Goal: Task Accomplishment & Management: Use online tool/utility

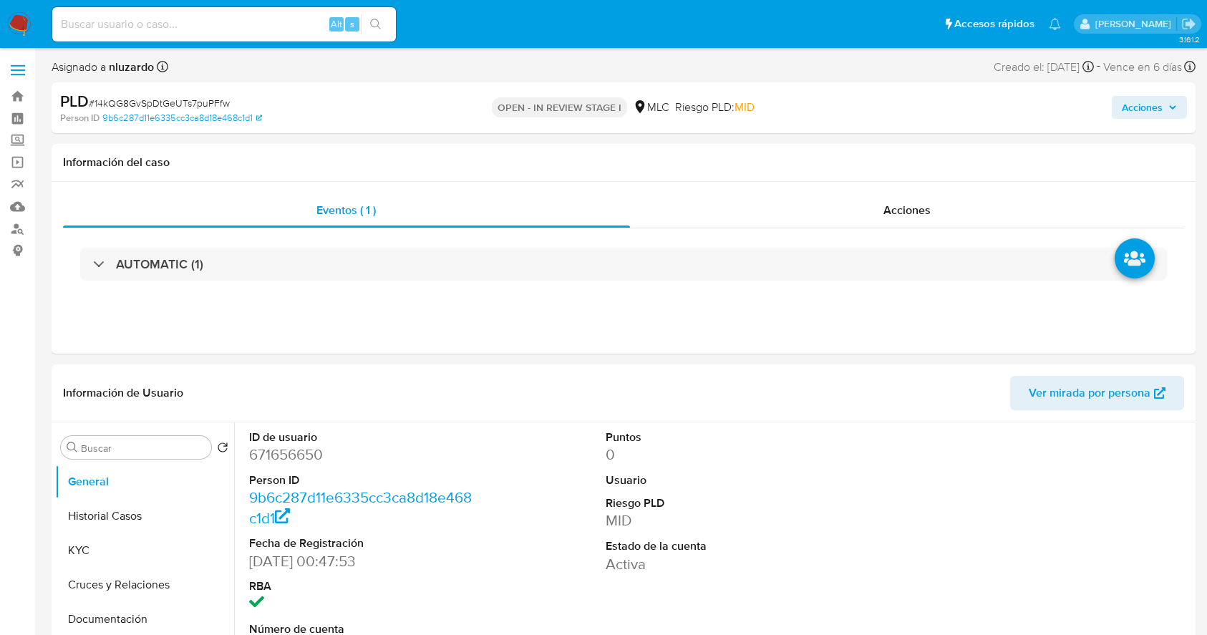
select select "10"
click at [249, 24] on input at bounding box center [224, 24] width 344 height 19
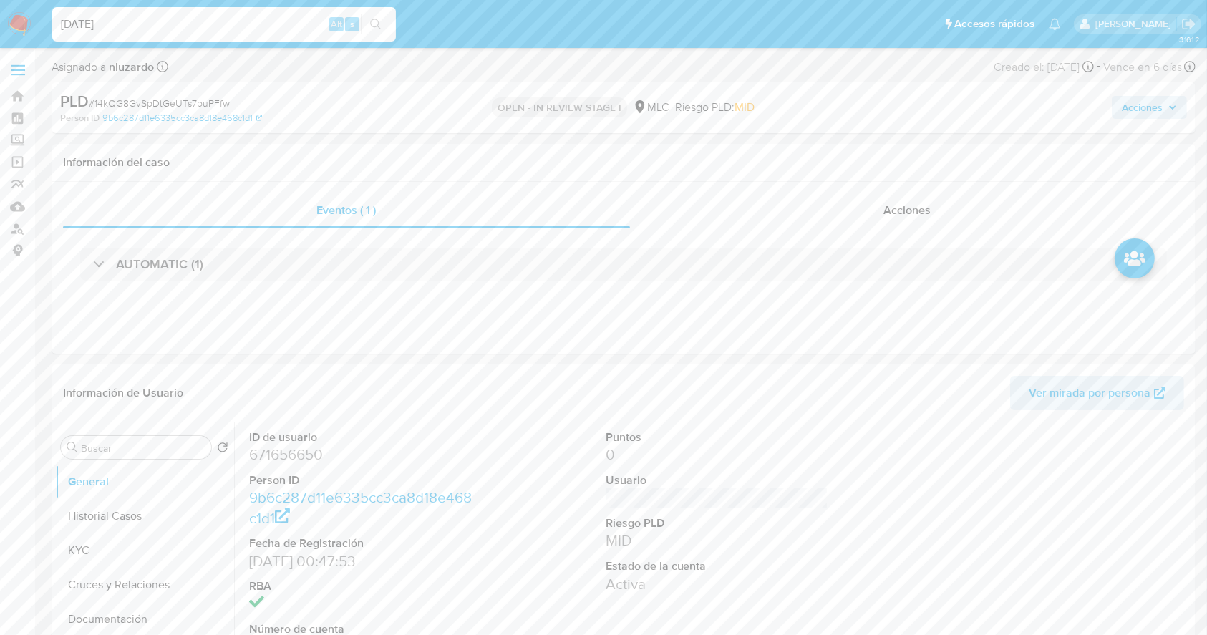
type input "[DATE]"
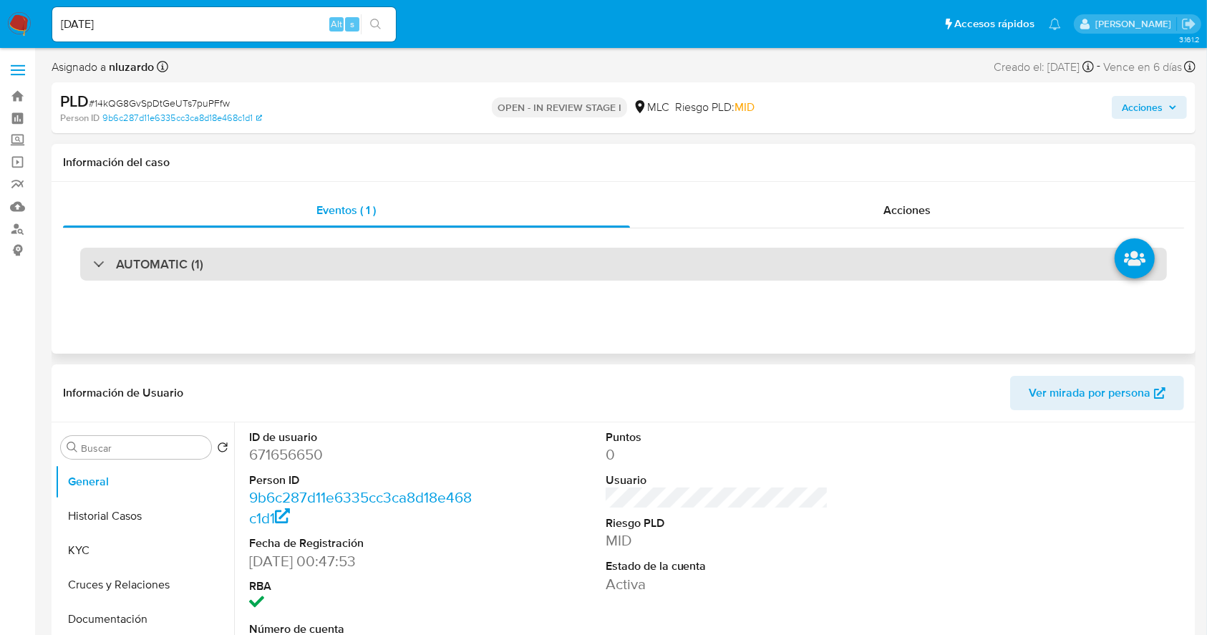
click at [191, 261] on h3 "AUTOMATIC (1)" at bounding box center [159, 264] width 87 height 16
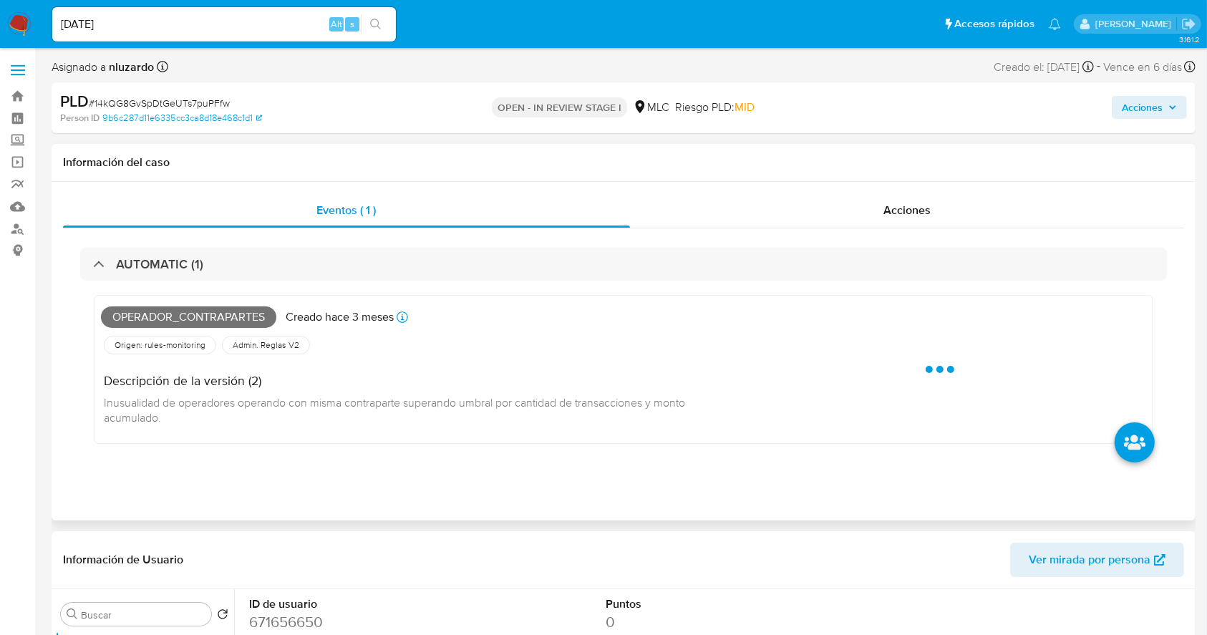
click at [235, 318] on span "Operador_contrapartes" at bounding box center [188, 316] width 175 height 21
copy span "Operador_contrapartes"
click at [235, 318] on span "Operador_contrapartes" at bounding box center [188, 316] width 175 height 21
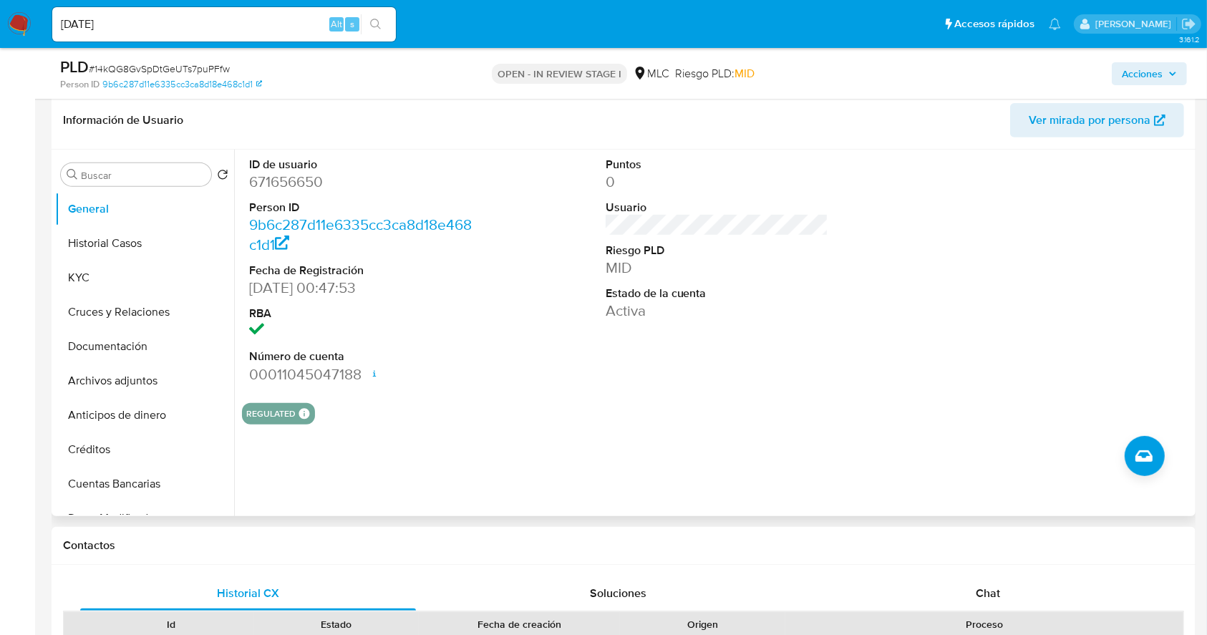
scroll to position [573, 0]
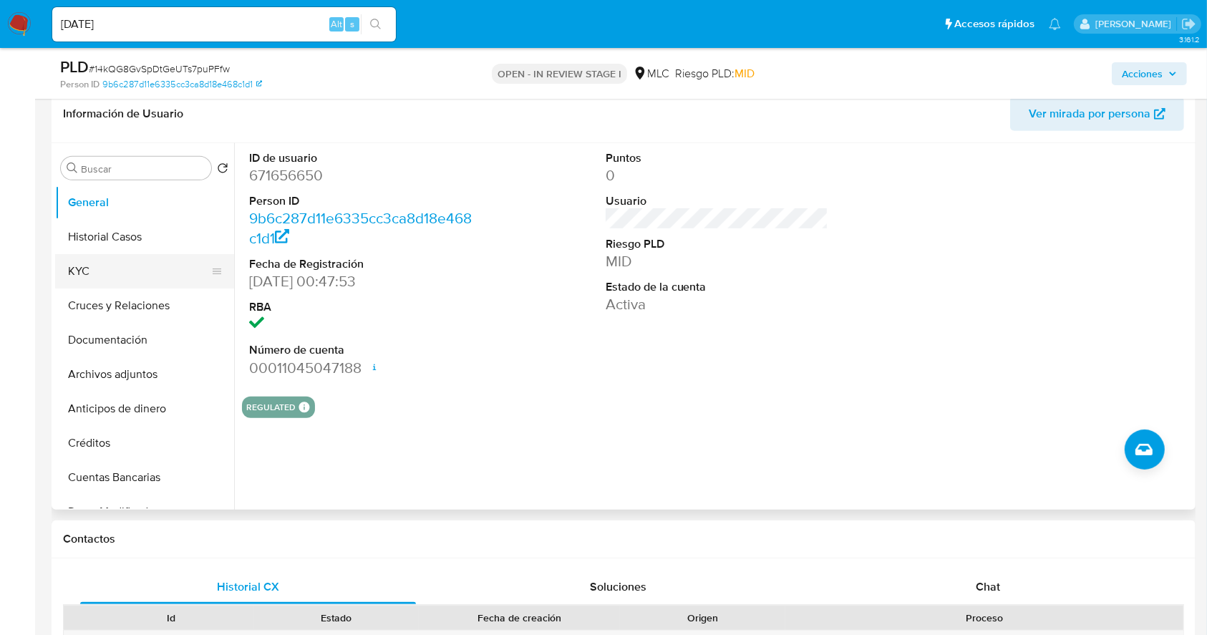
click at [125, 259] on button "KYC" at bounding box center [138, 271] width 167 height 34
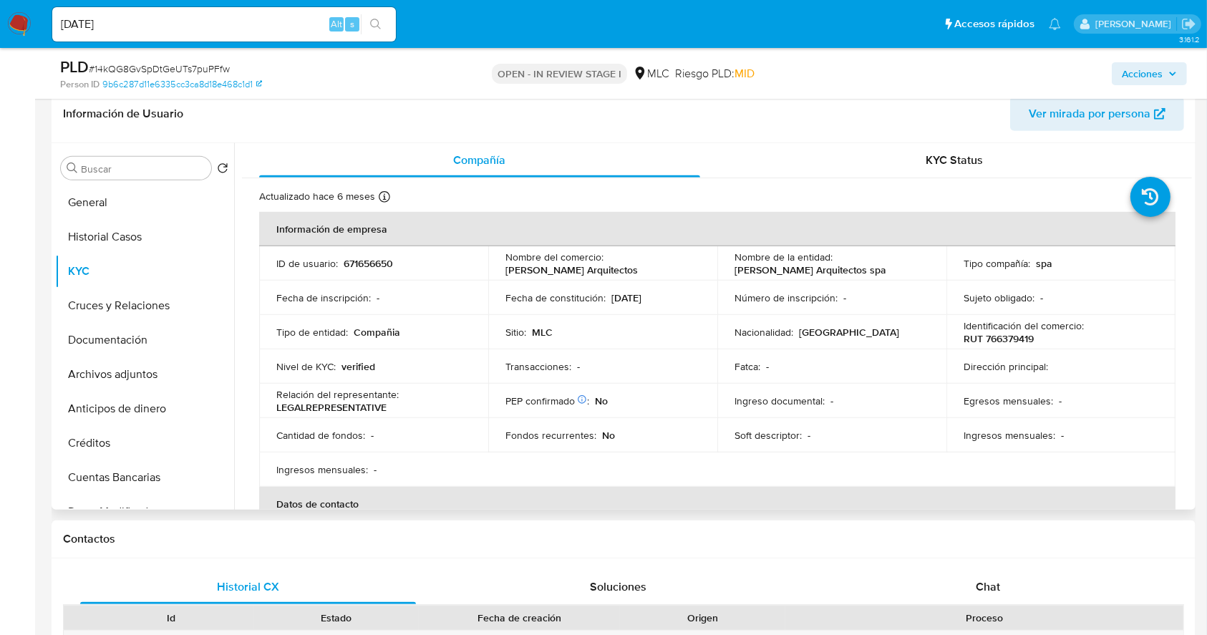
click at [519, 273] on p "Jacques Arquitectos" at bounding box center [571, 269] width 132 height 13
drag, startPoint x: 586, startPoint y: 271, endPoint x: 603, endPoint y: 270, distance: 16.5
click at [603, 270] on div "Nombre del comercio : Jacques Arquitectos" at bounding box center [602, 263] width 195 height 26
copy p "Jacques Arquitectos"
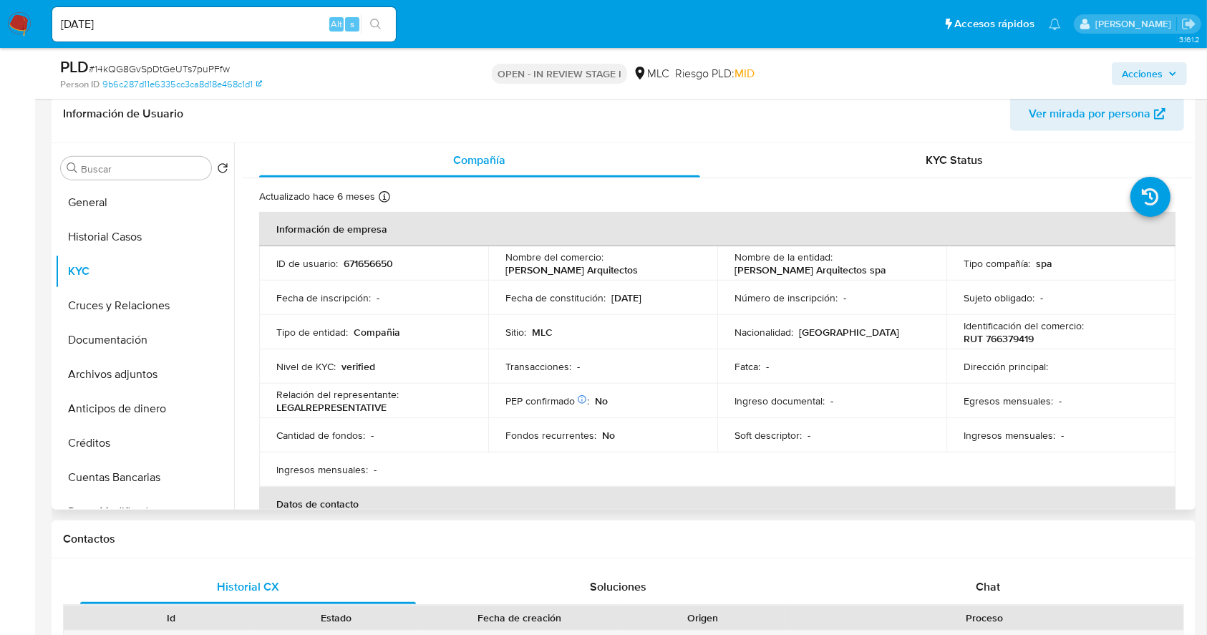
click at [455, 336] on td "Tipo de entidad : Compañia" at bounding box center [373, 332] width 229 height 34
click at [1014, 336] on p "RUT 766379419" at bounding box center [998, 338] width 70 height 13
copy p "766379419"
click at [681, 360] on div "Transacciones : -" at bounding box center [602, 366] width 195 height 13
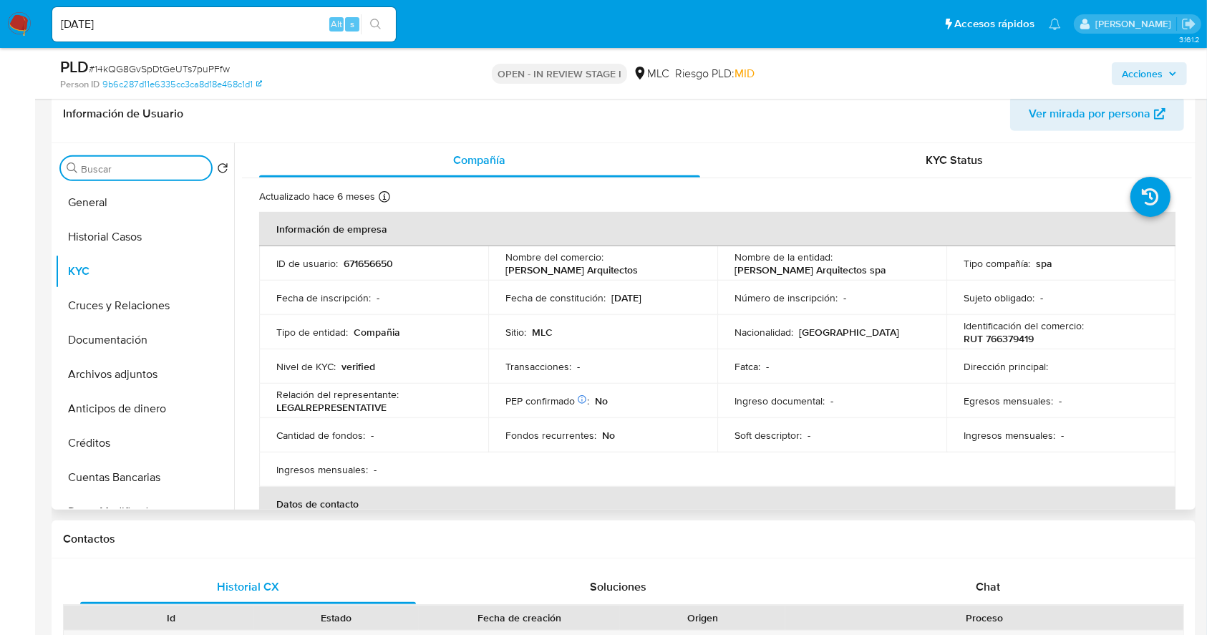
click at [158, 165] on input "Buscar" at bounding box center [143, 168] width 125 height 13
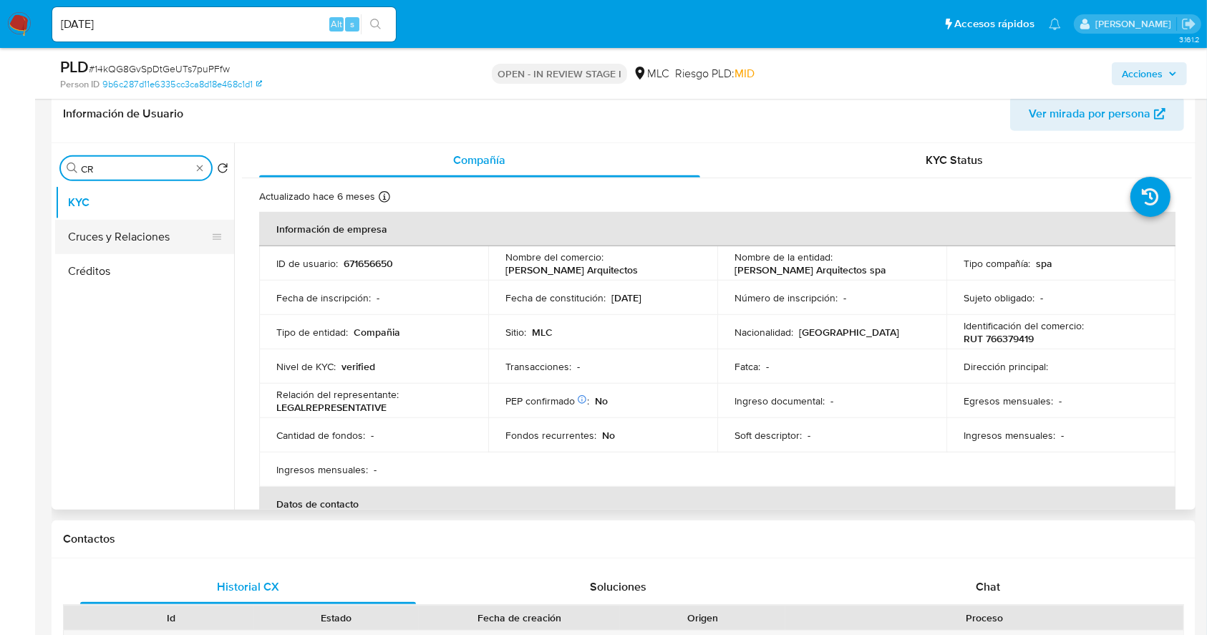
type input "CR"
click at [155, 243] on button "Cruces y Relaciones" at bounding box center [138, 237] width 167 height 34
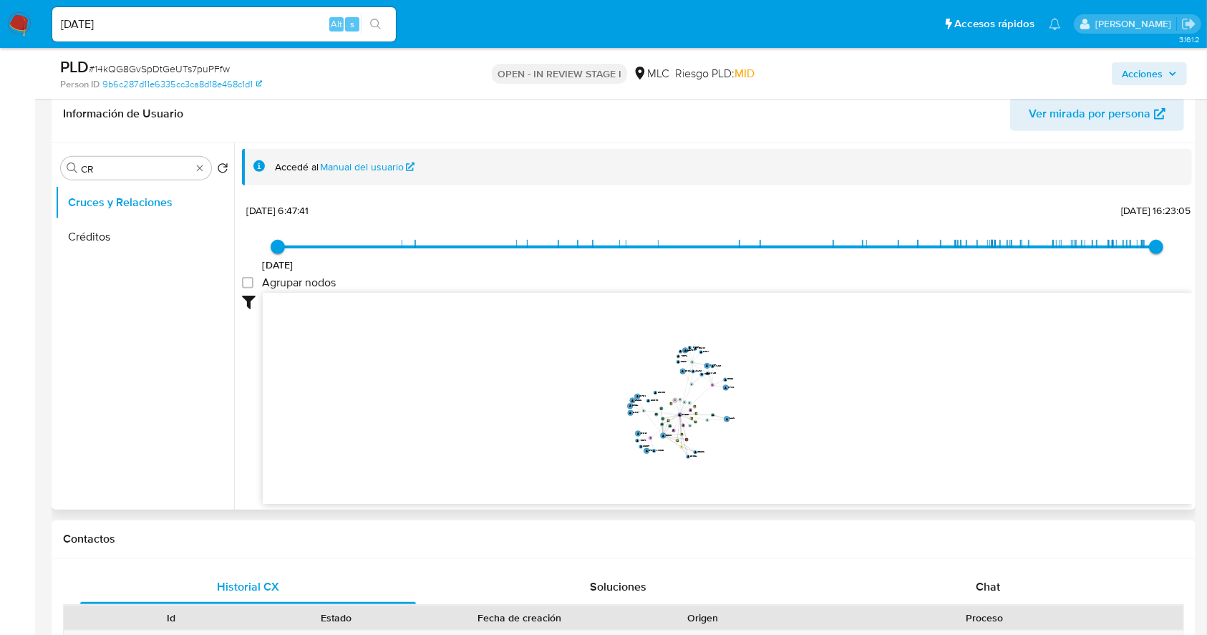
drag, startPoint x: 716, startPoint y: 381, endPoint x: 675, endPoint y: 397, distance: 43.7
click at [670, 397] on icon "device-663a32f38eb286629631208b  user-2651685241  2651685241 user-56009493  …" at bounding box center [727, 397] width 929 height 208
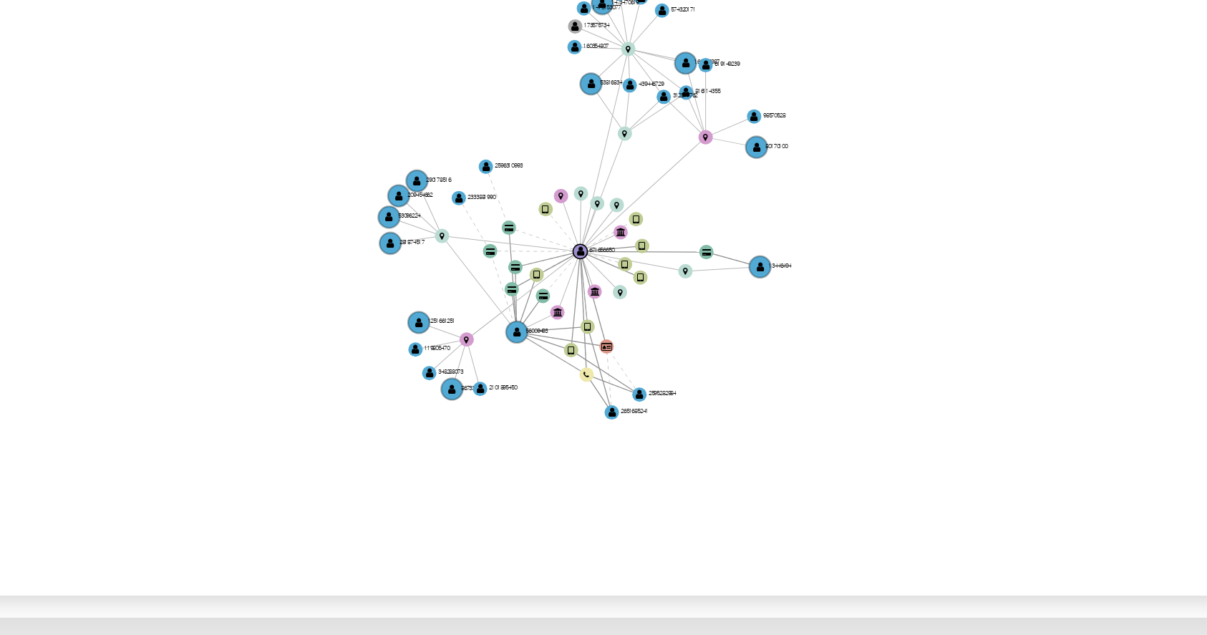
scroll to position [0, 0]
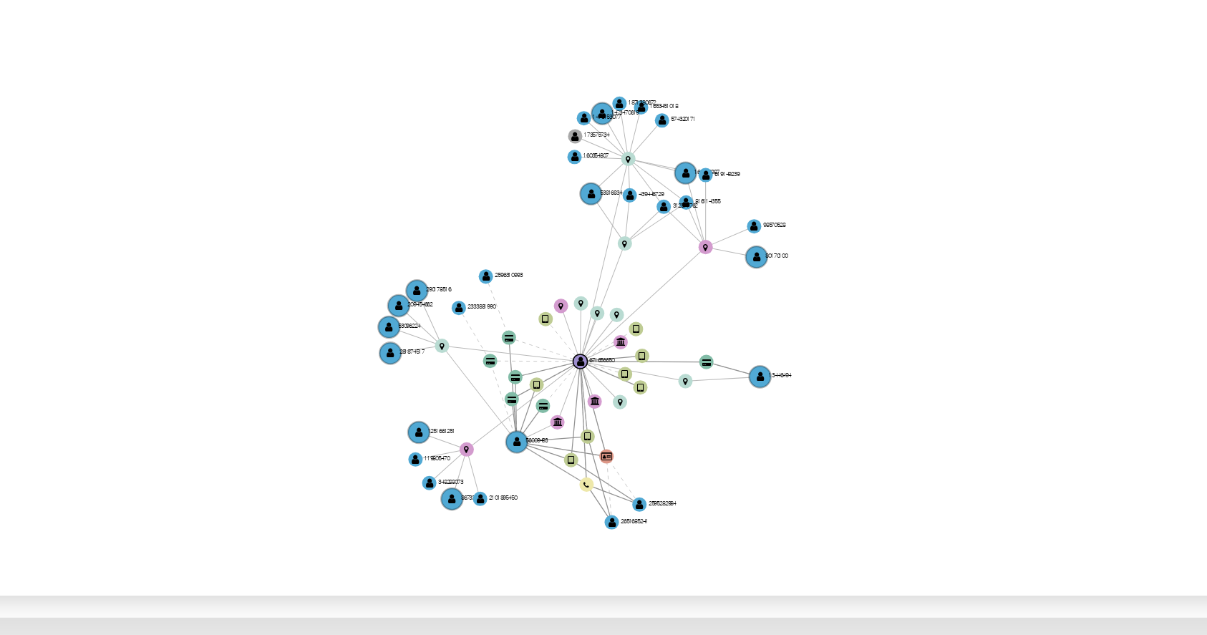
click at [763, 412] on icon "device-663a32f38eb286629631208b  user-2651685241  2651685241 user-56009493  …" at bounding box center [727, 397] width 929 height 208
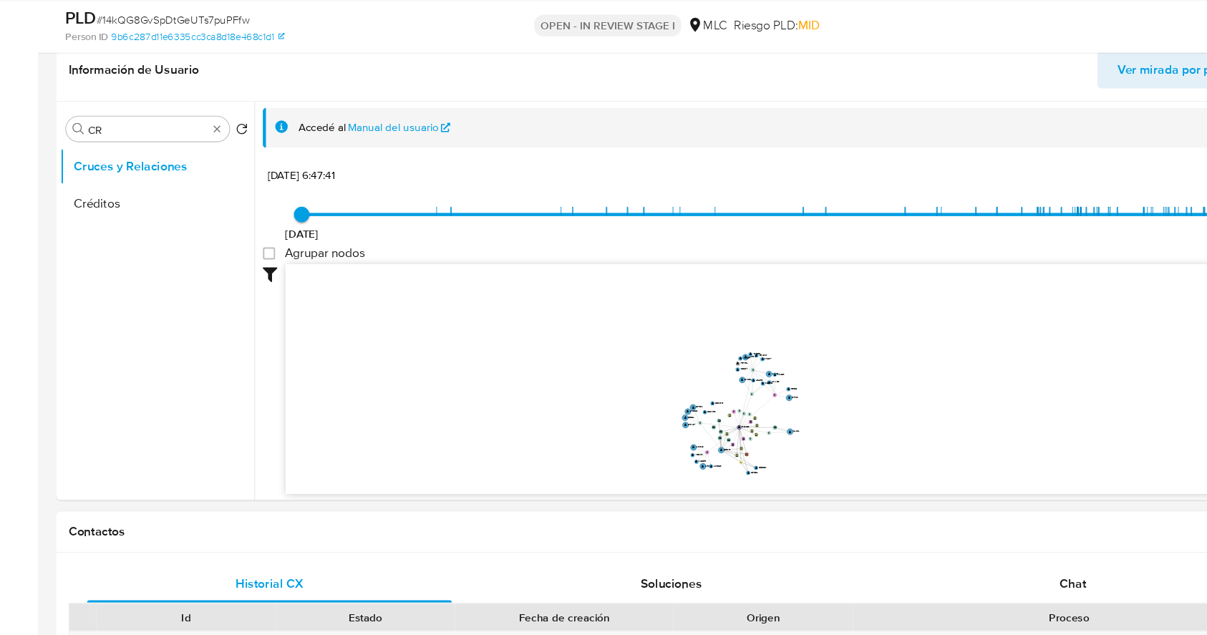
scroll to position [572, 0]
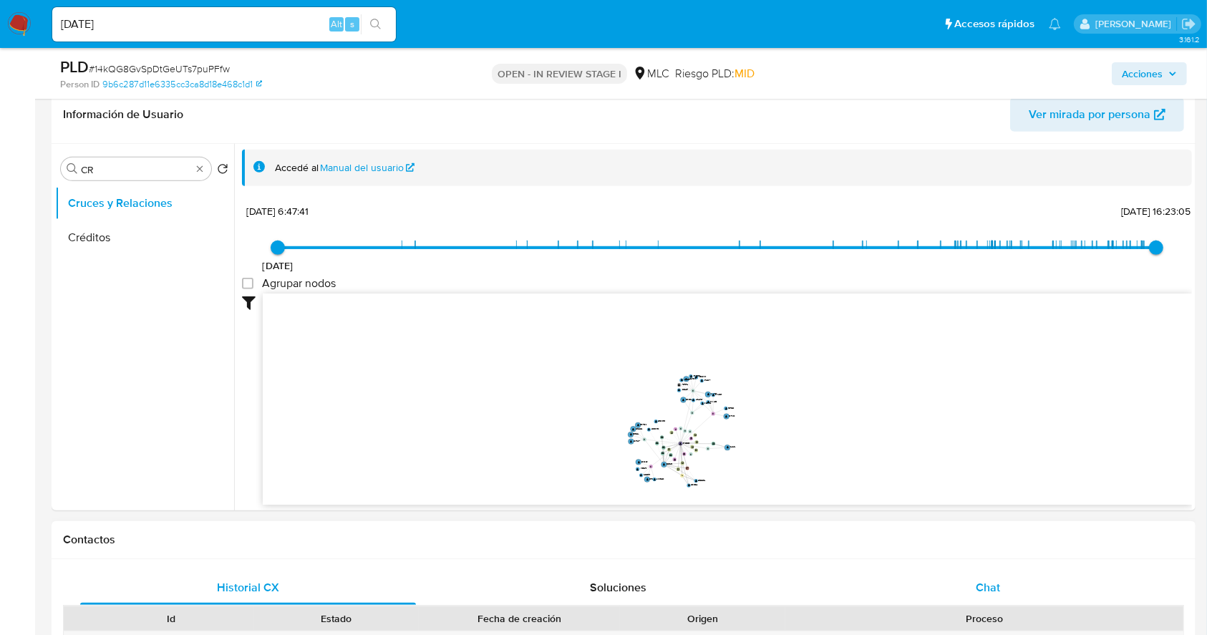
click at [1010, 588] on div "Chat" at bounding box center [988, 587] width 336 height 34
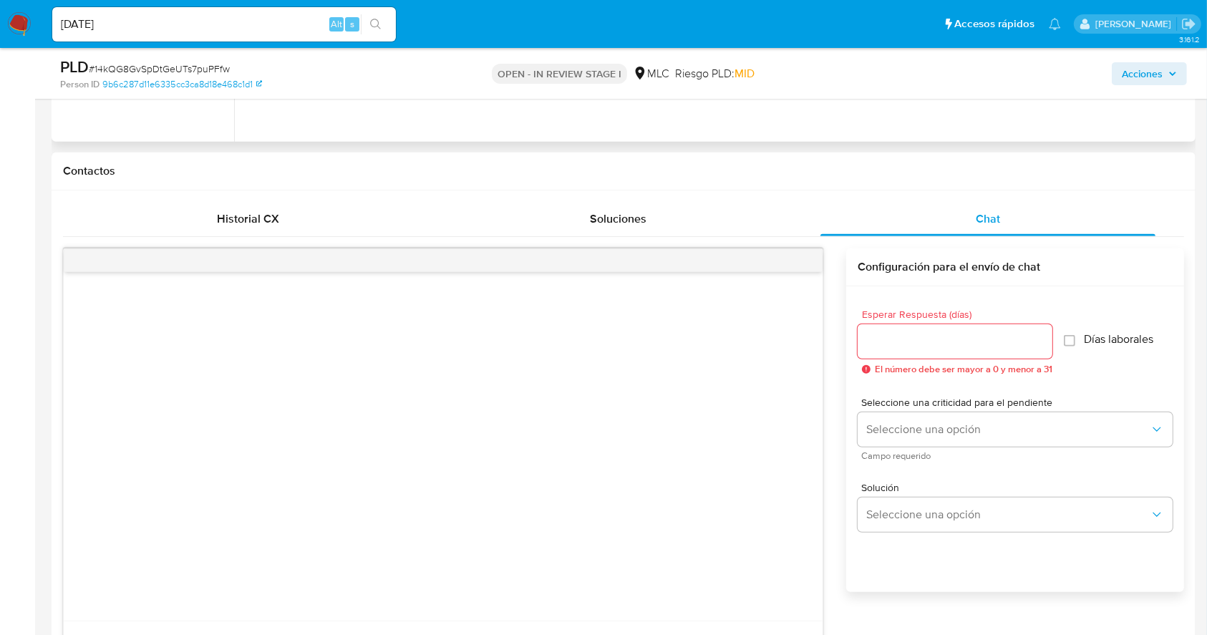
scroll to position [476, 0]
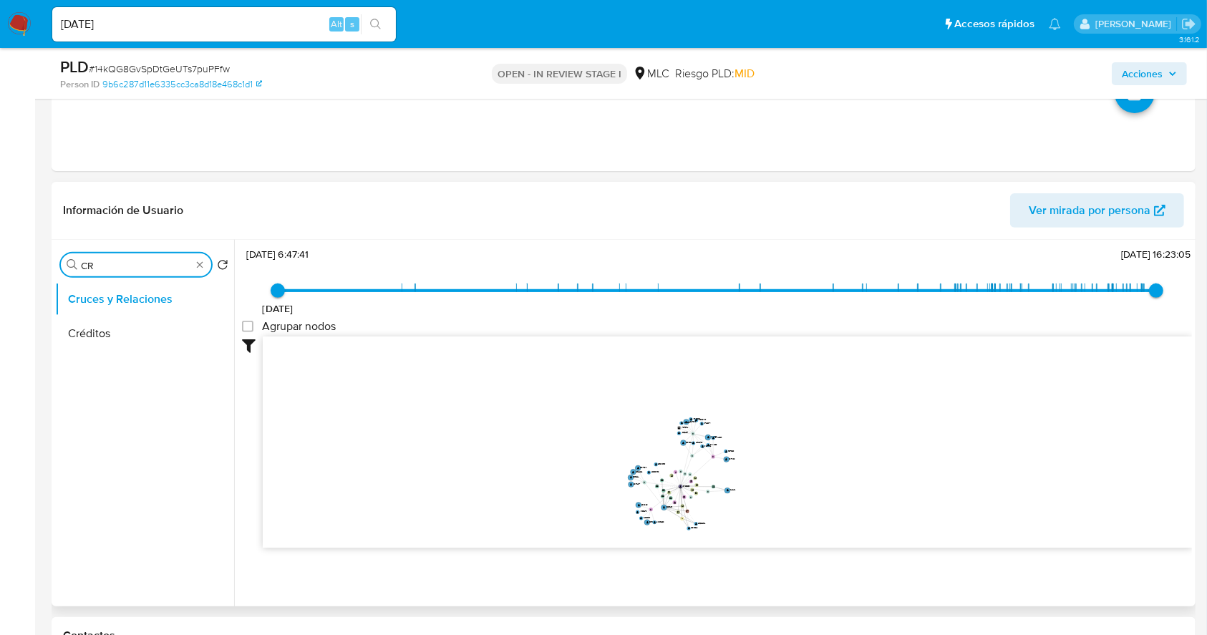
click at [122, 265] on input "CR" at bounding box center [136, 265] width 110 height 13
type input "DOC"
click at [132, 334] on button "Documentación" at bounding box center [138, 333] width 167 height 34
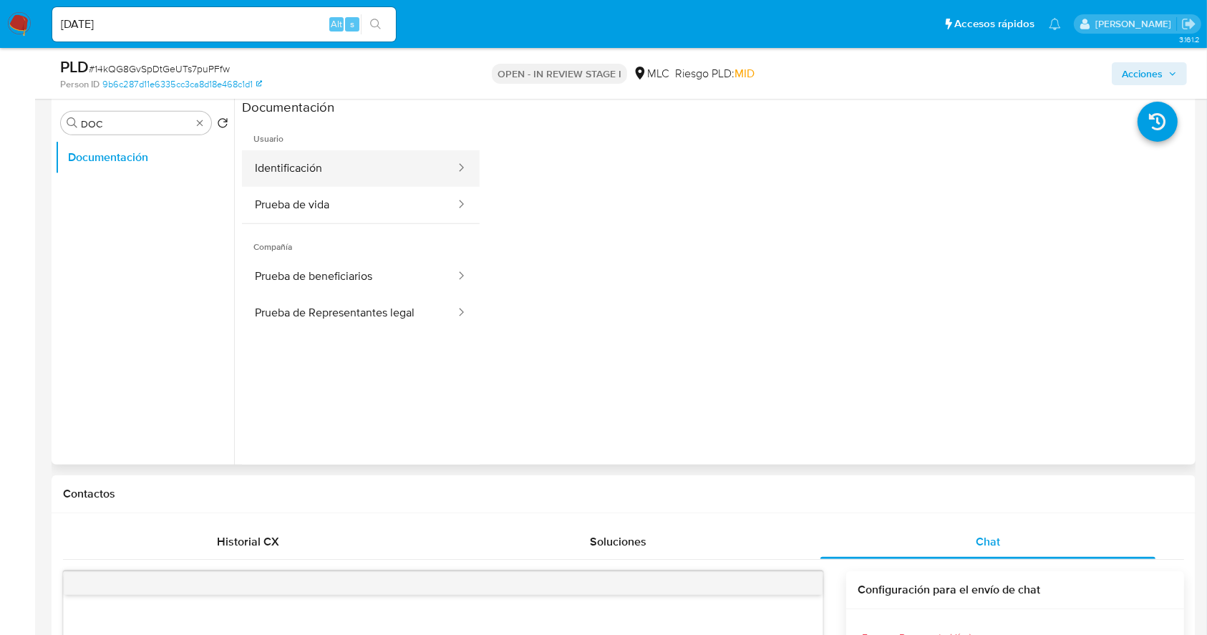
scroll to position [572, 0]
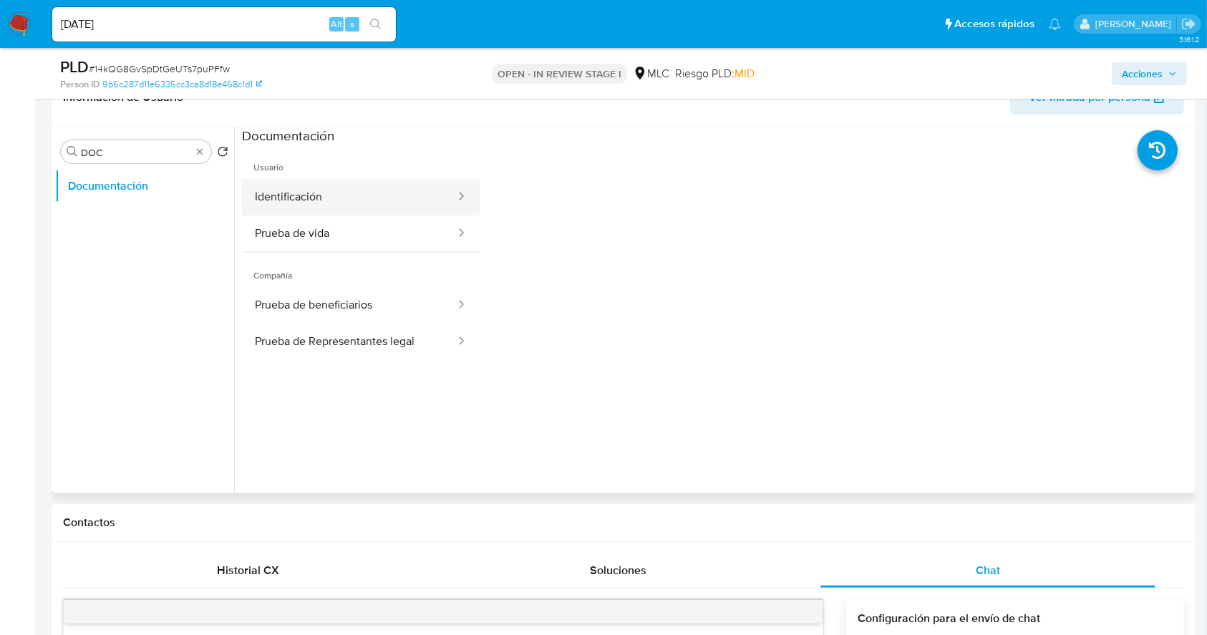
click at [326, 197] on button "Identificación" at bounding box center [349, 197] width 215 height 37
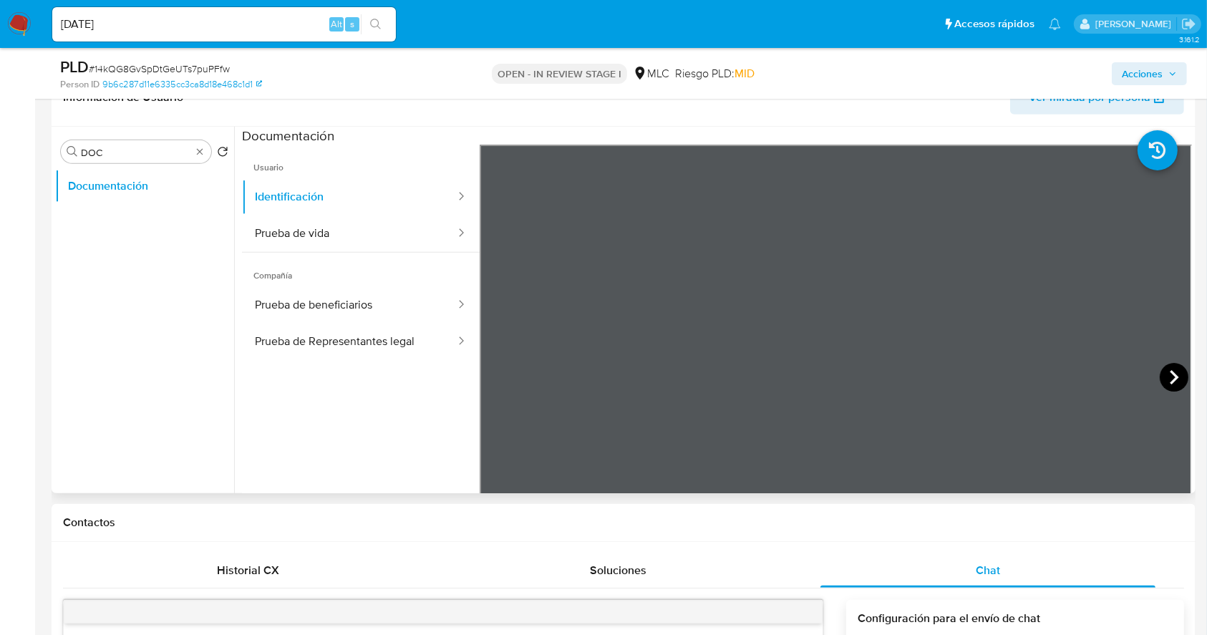
click at [1168, 381] on icon at bounding box center [1173, 377] width 29 height 29
click at [295, 238] on button "Prueba de vida" at bounding box center [349, 233] width 215 height 37
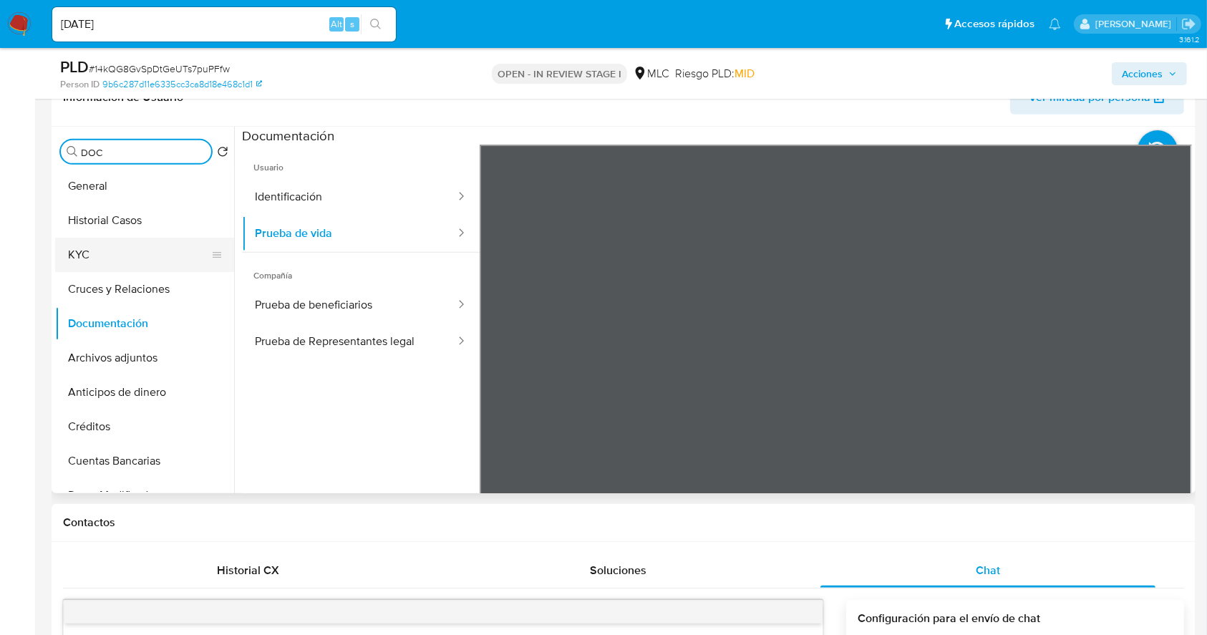
click at [113, 257] on button "KYC" at bounding box center [138, 255] width 167 height 34
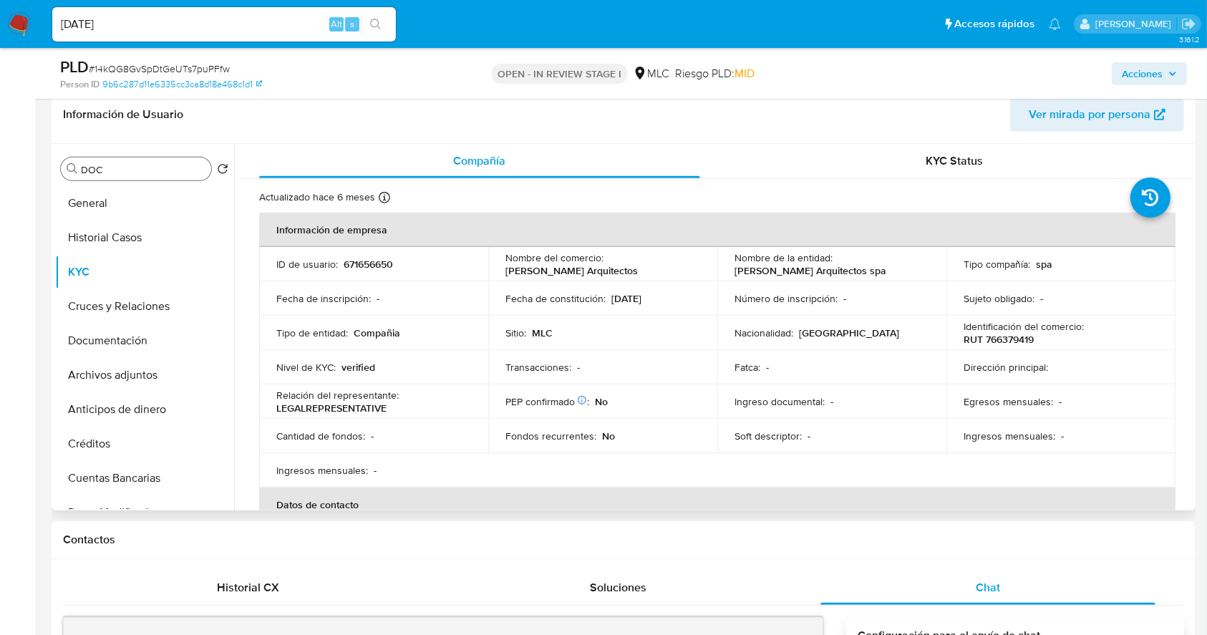
scroll to position [190, 0]
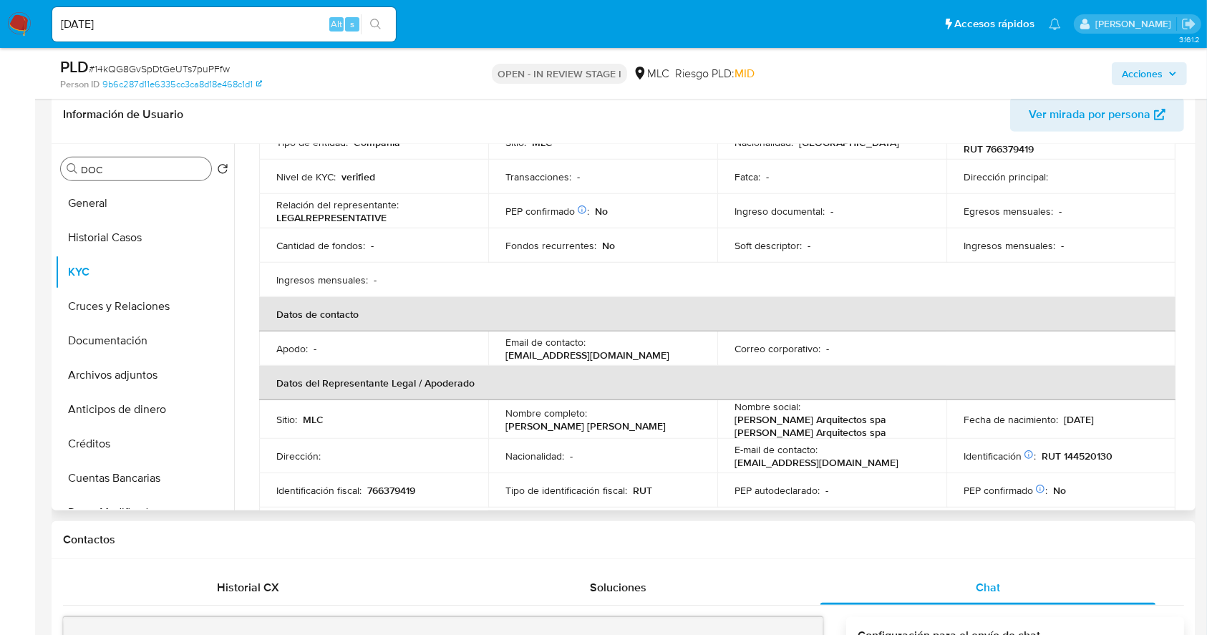
click at [748, 426] on p "Jacques Arquitectos spa Jacques Arquitectos spa" at bounding box center [828, 426] width 189 height 26
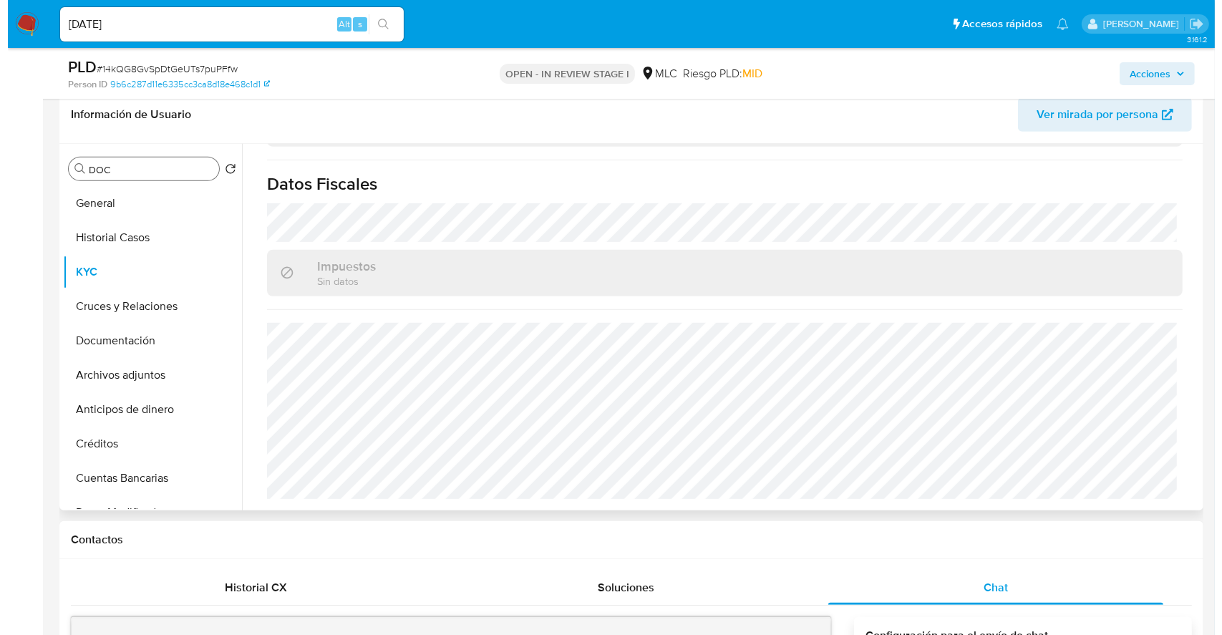
scroll to position [0, 0]
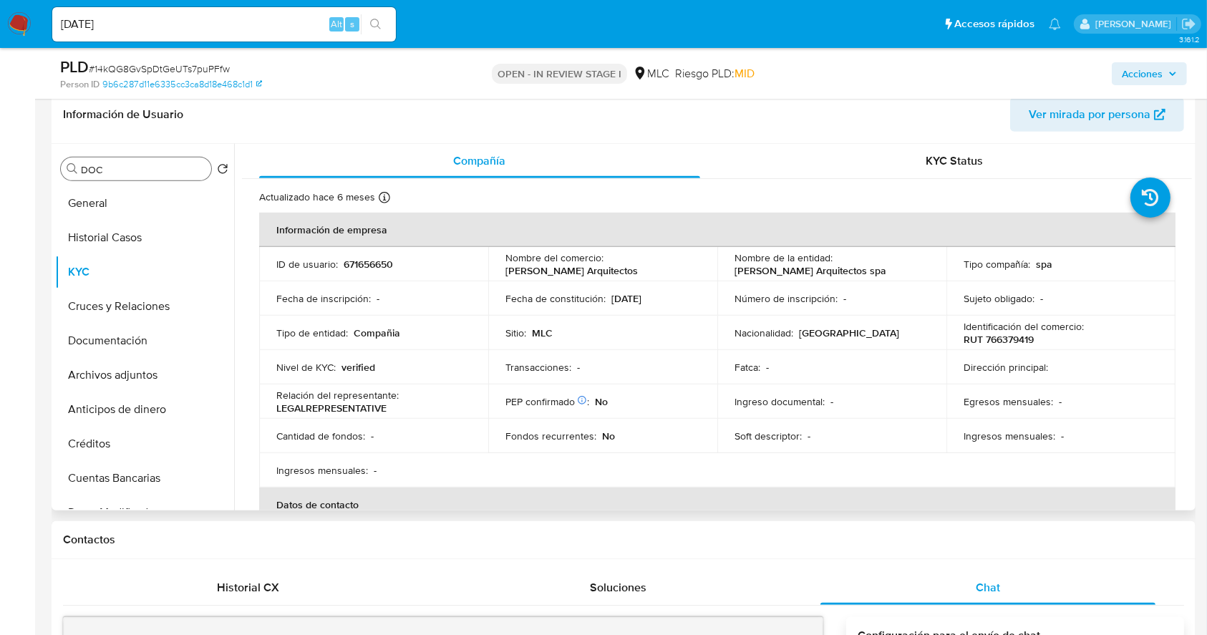
click at [756, 272] on p "Jacques Arquitectos spa" at bounding box center [810, 270] width 152 height 13
drag, startPoint x: 845, startPoint y: 271, endPoint x: 852, endPoint y: 270, distance: 7.3
click at [852, 270] on div "Nombre de la entidad : Jacques Arquitectos spa" at bounding box center [831, 264] width 195 height 26
copy p "Jacques Arquitectos spa"
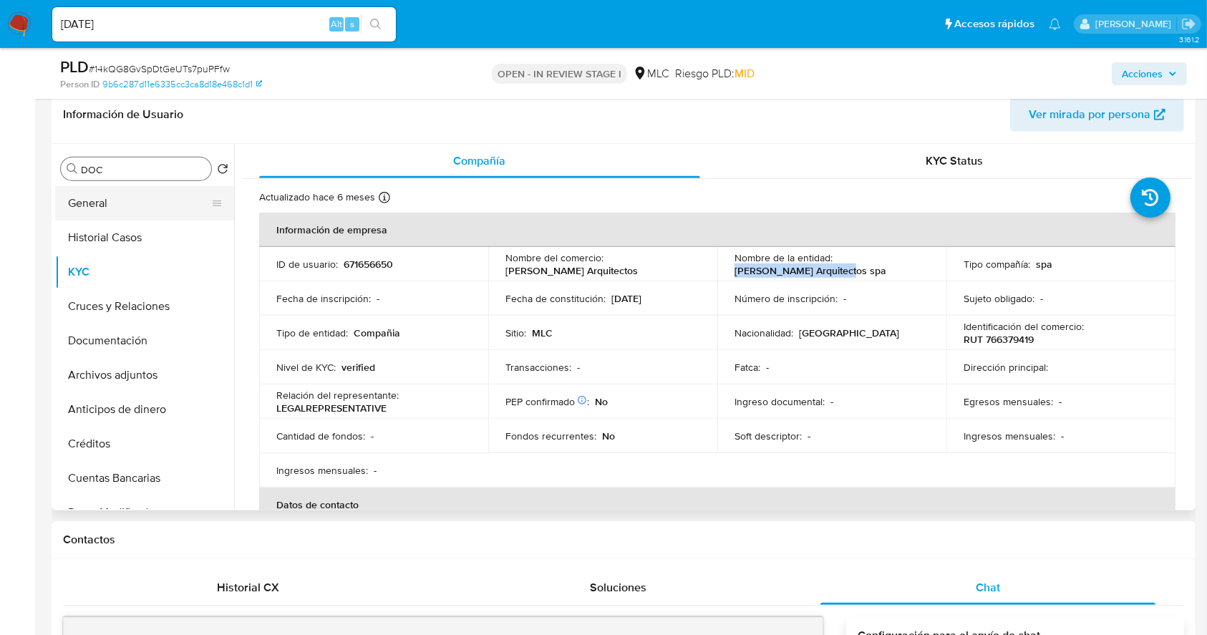
click at [117, 208] on button "General" at bounding box center [138, 203] width 167 height 34
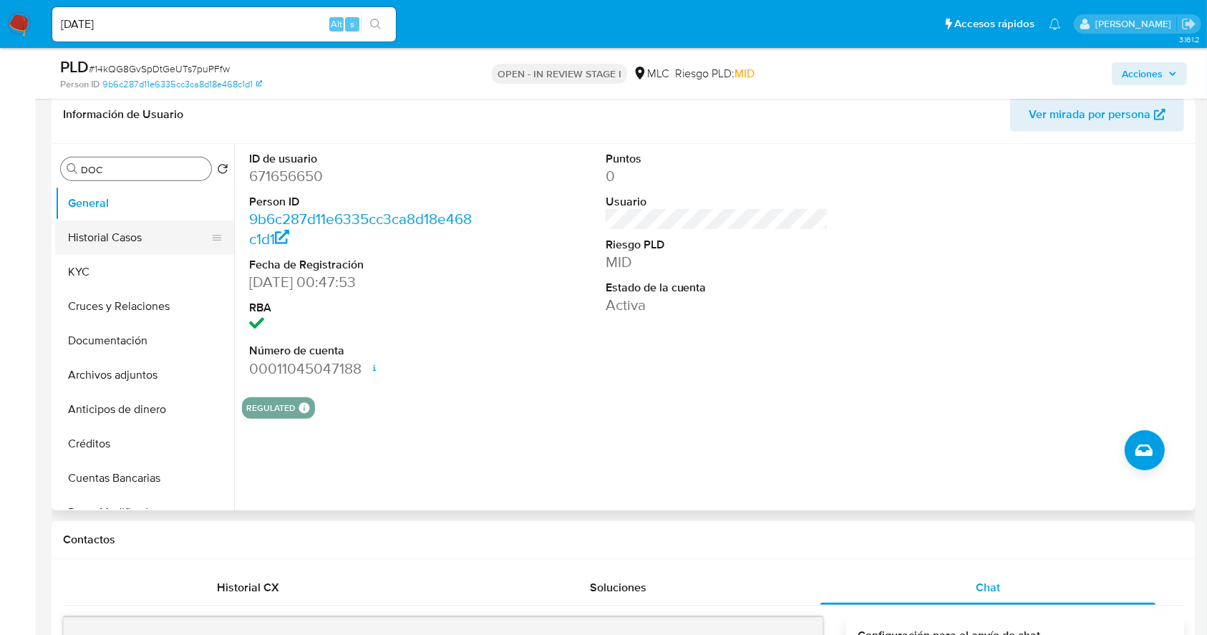
click at [149, 230] on button "Historial Casos" at bounding box center [138, 237] width 167 height 34
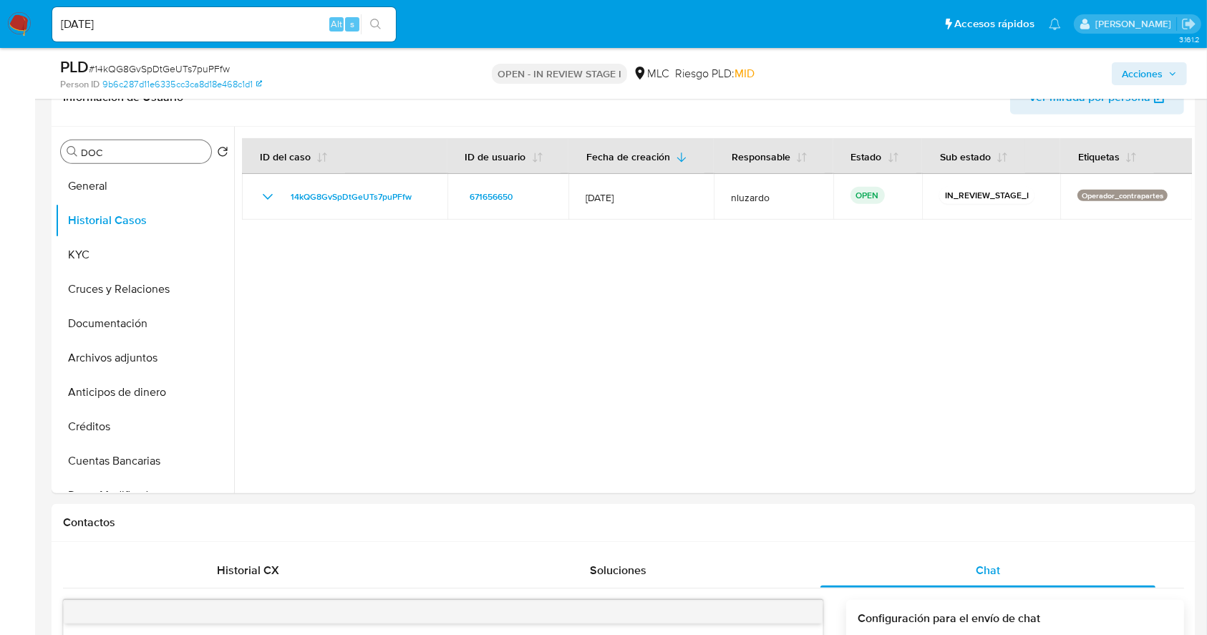
click at [130, 162] on div "Buscar DOC" at bounding box center [136, 151] width 150 height 23
click at [136, 155] on input "A" at bounding box center [143, 152] width 125 height 13
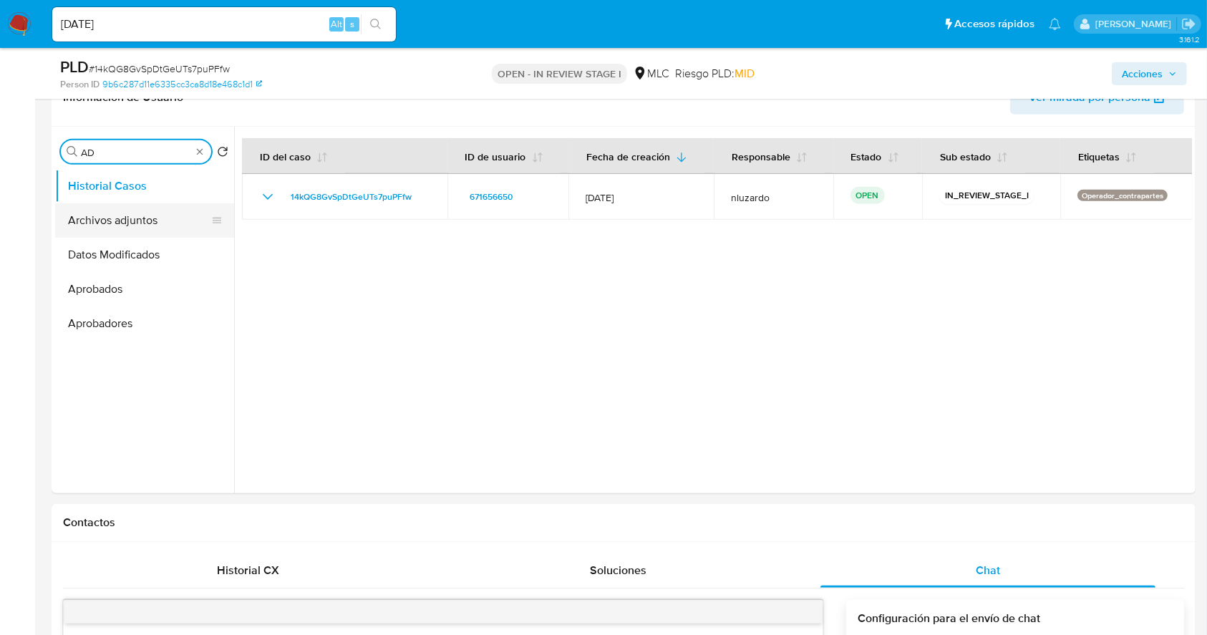
type input "AD"
click at [138, 211] on button "Archivos adjuntos" at bounding box center [138, 220] width 167 height 34
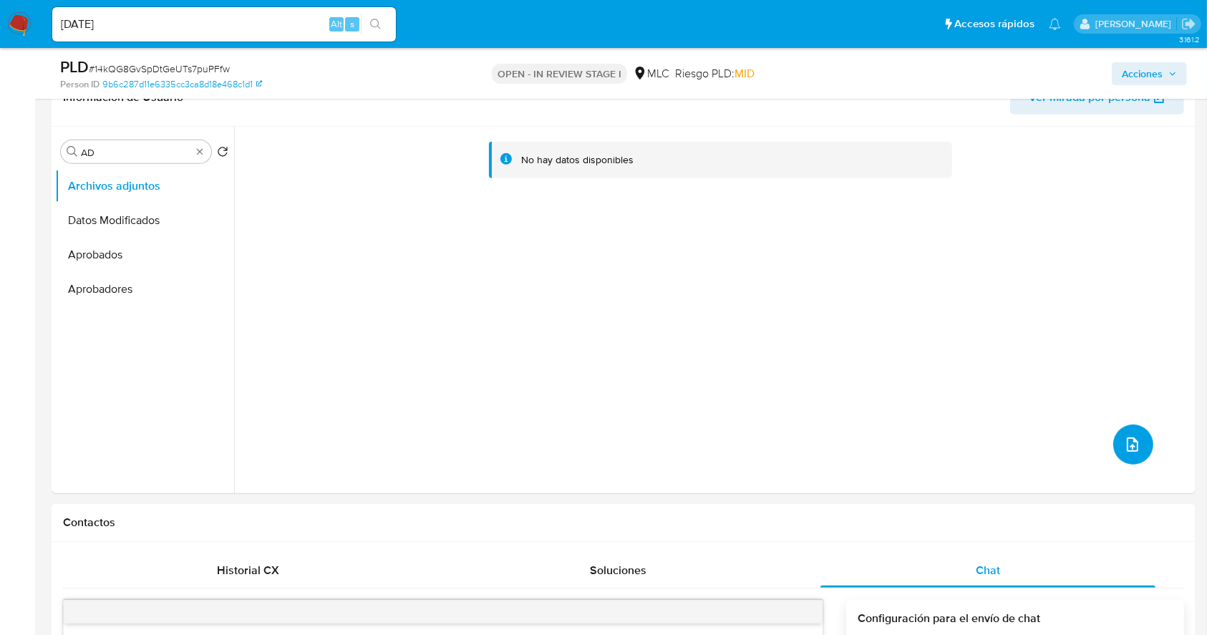
click at [1142, 446] on button "upload-file" at bounding box center [1133, 444] width 40 height 40
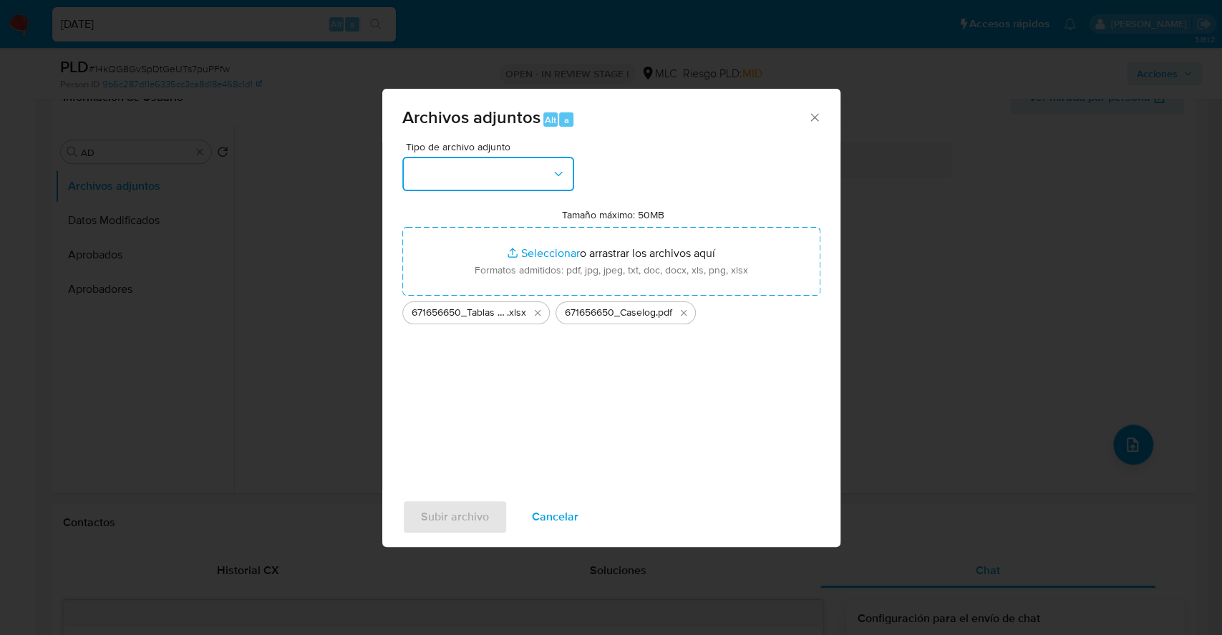
click at [562, 182] on button "button" at bounding box center [488, 174] width 172 height 34
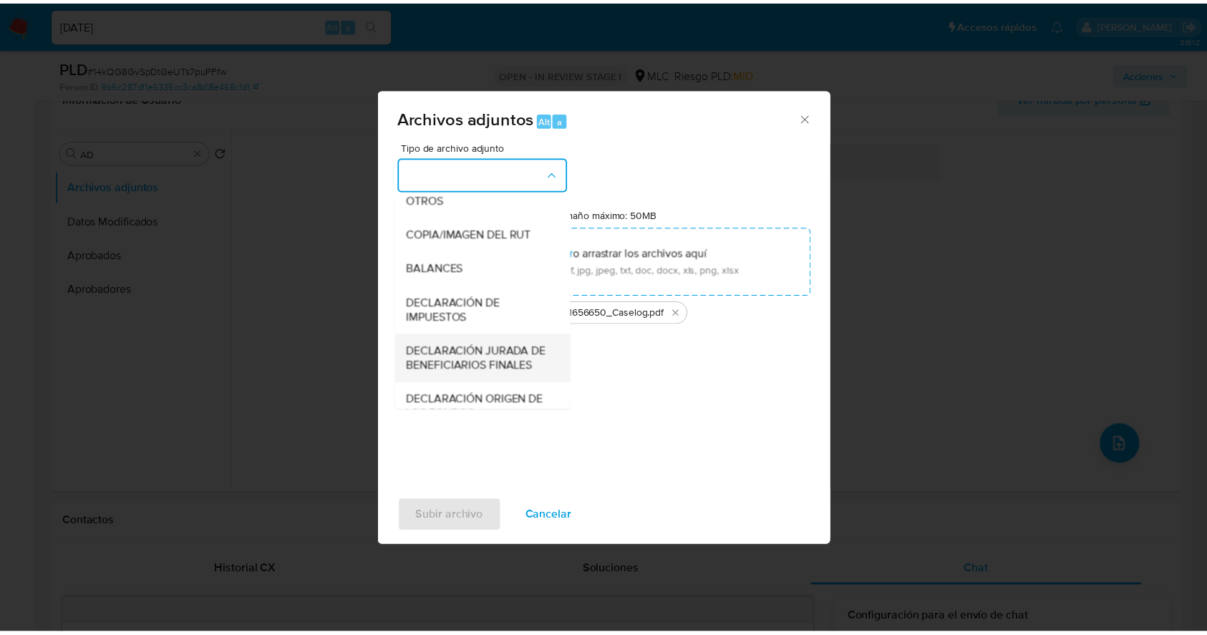
scroll to position [213, 0]
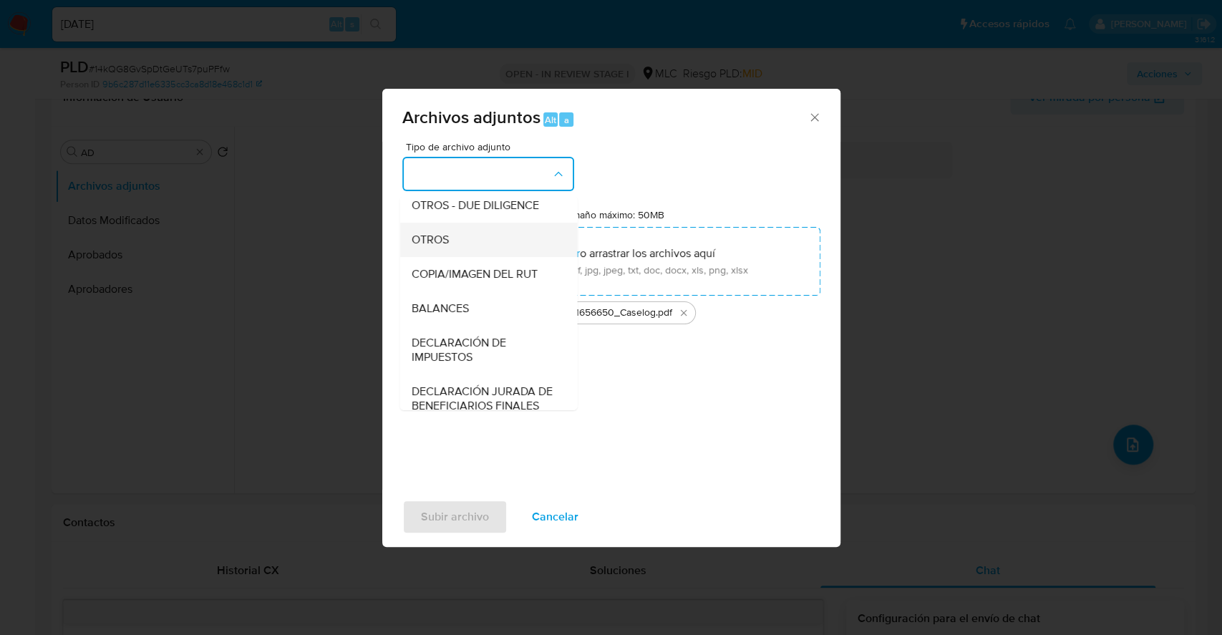
click at [451, 244] on div "OTROS" at bounding box center [484, 240] width 146 height 34
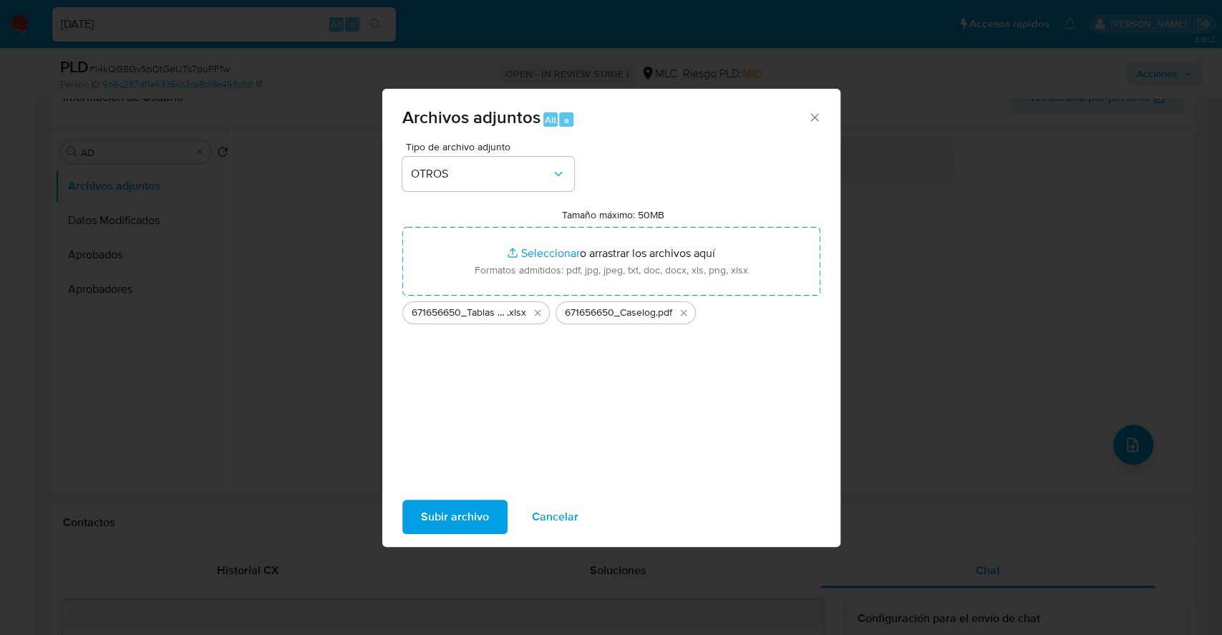
click at [456, 513] on span "Subir archivo" at bounding box center [455, 516] width 68 height 31
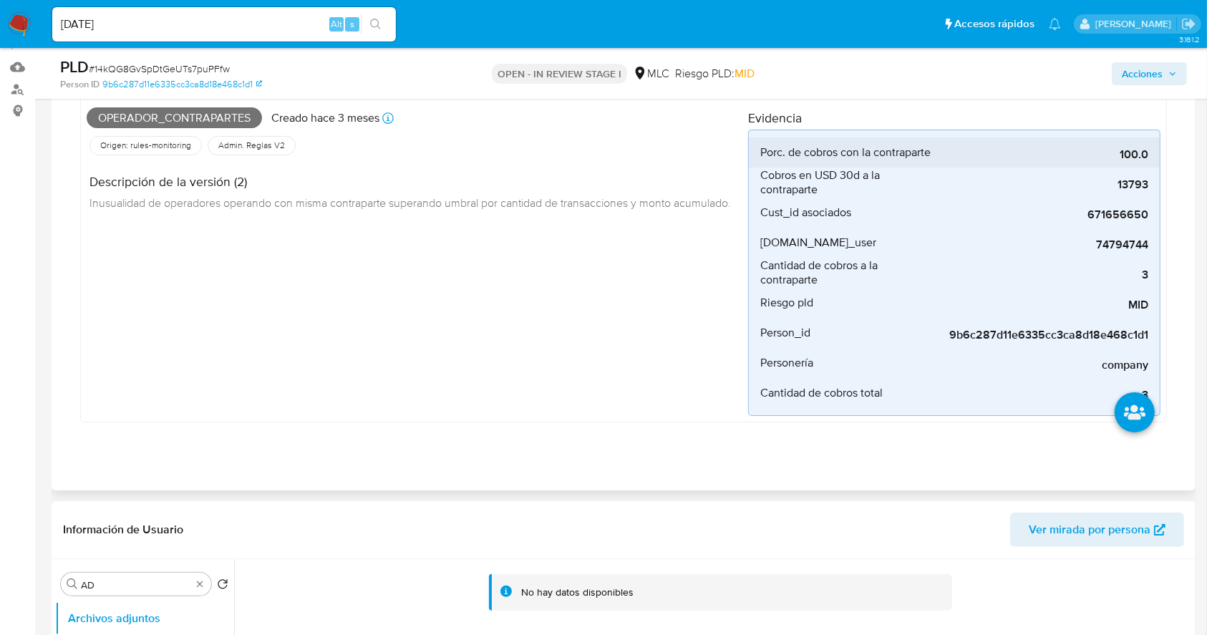
scroll to position [0, 0]
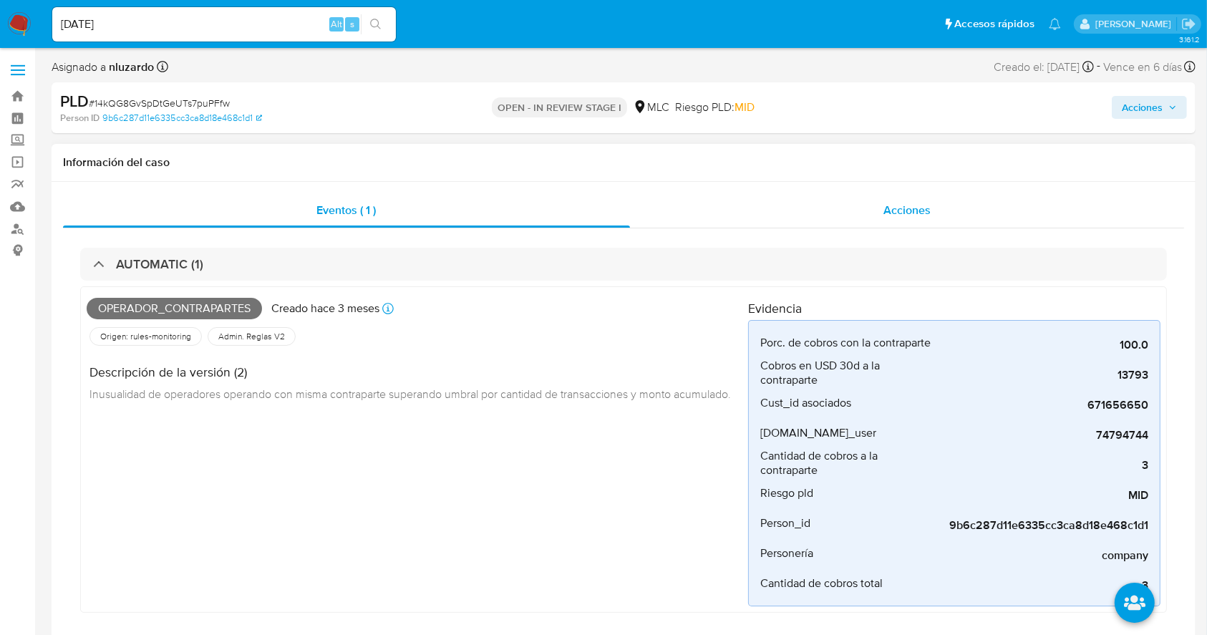
click at [916, 204] on span "Acciones" at bounding box center [906, 210] width 47 height 16
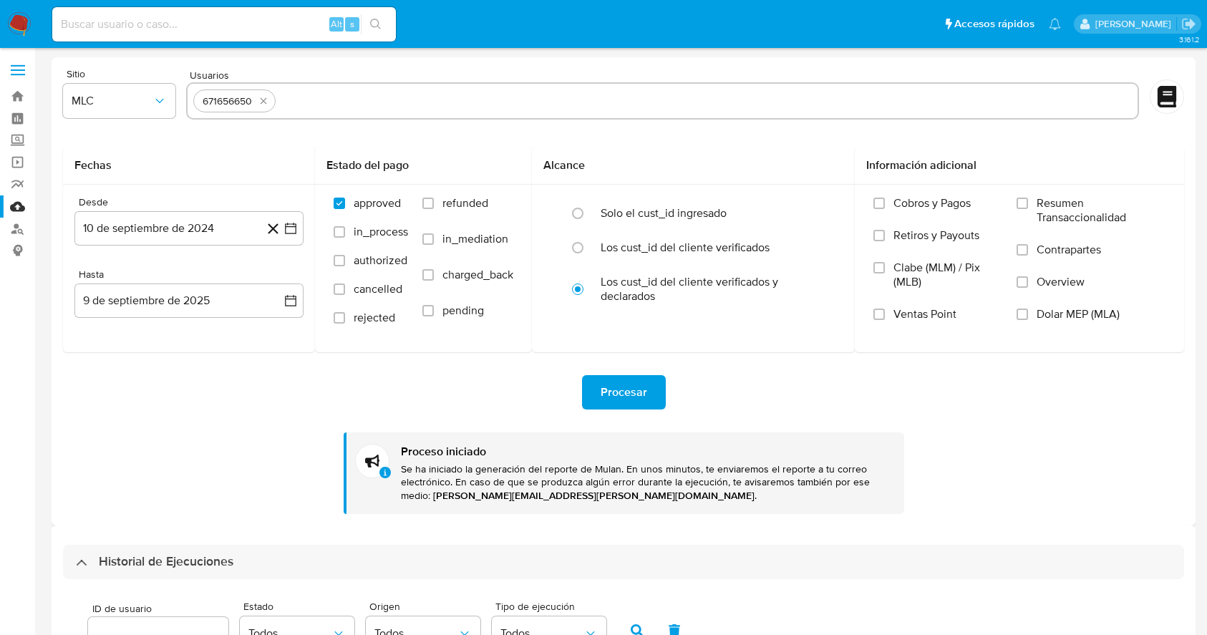
select select "10"
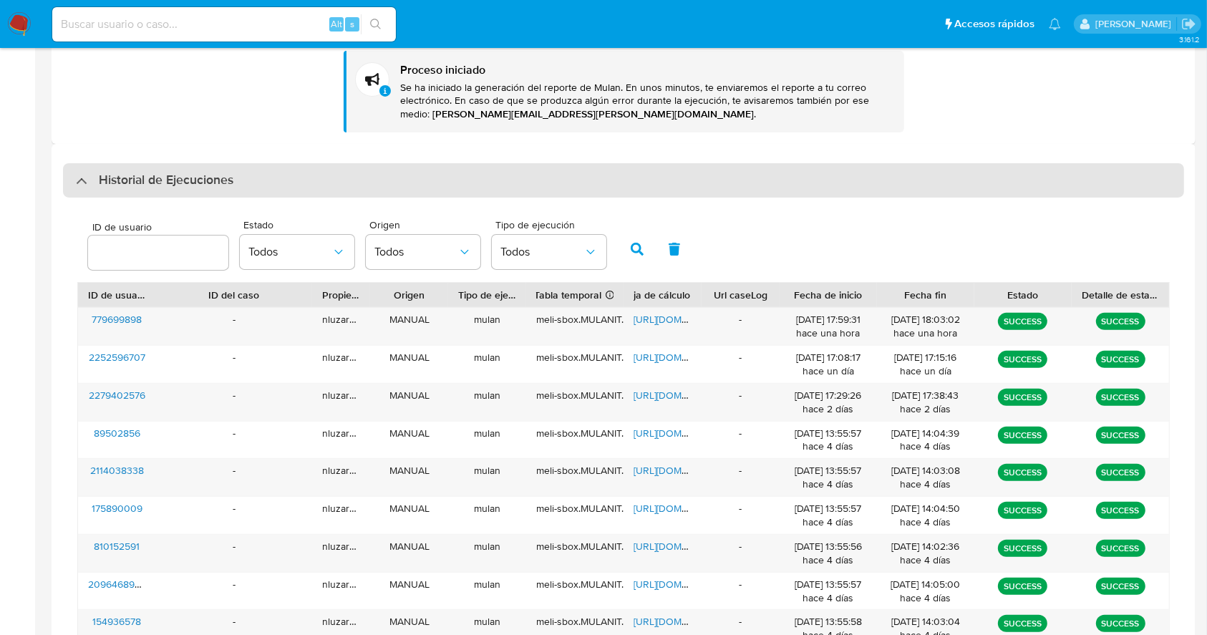
click at [130, 182] on h3 "Historial de Ejecuciones" at bounding box center [166, 180] width 135 height 17
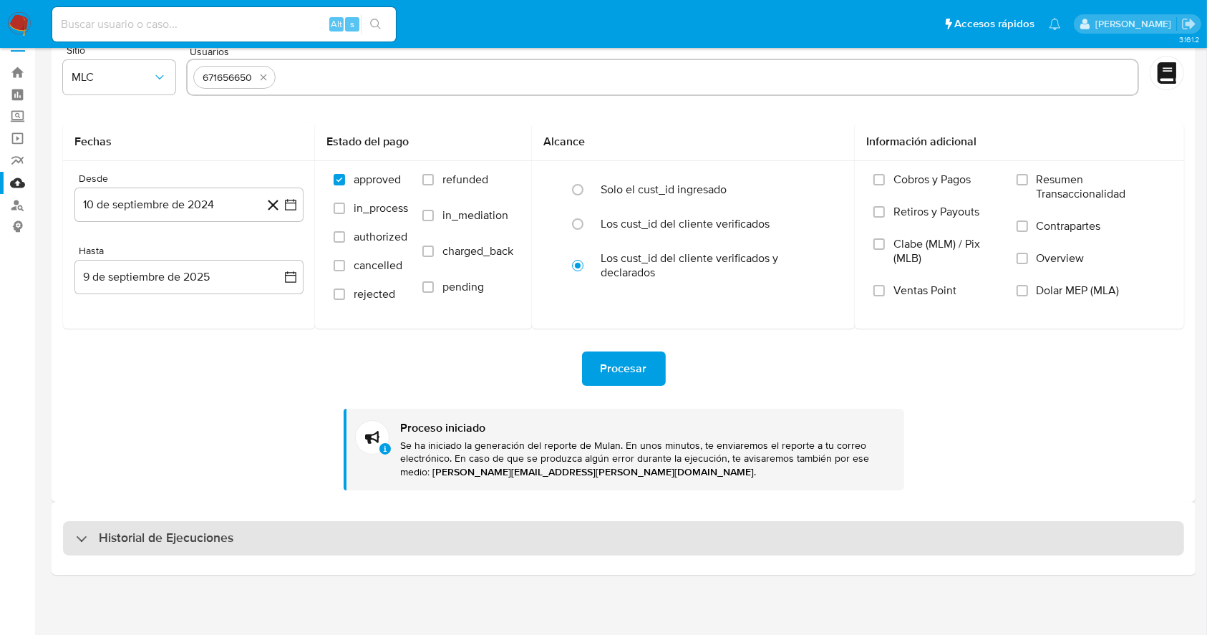
click at [103, 530] on h3 "Historial de Ejecuciones" at bounding box center [166, 538] width 135 height 17
select select "10"
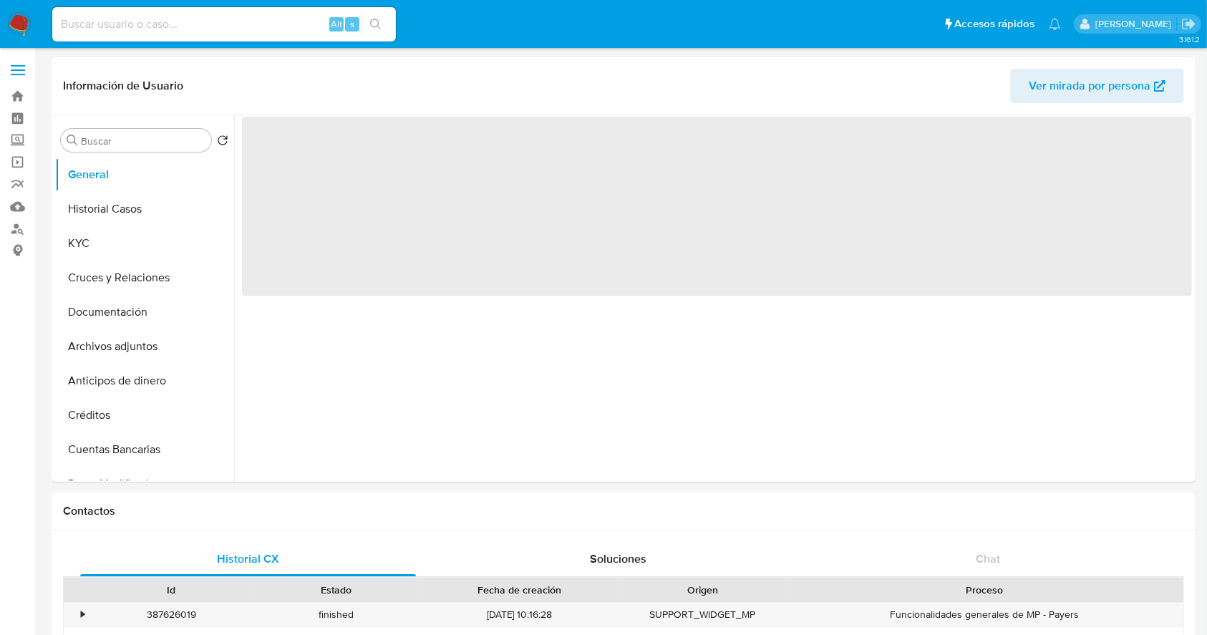
select select "10"
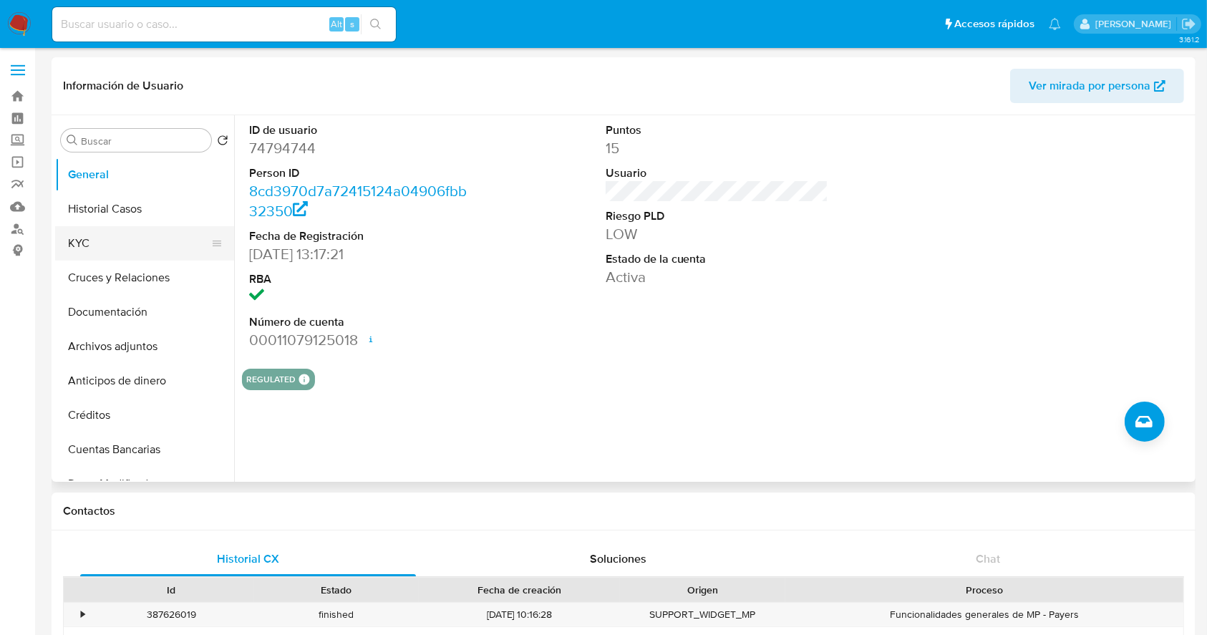
click at [137, 250] on button "KYC" at bounding box center [138, 243] width 167 height 34
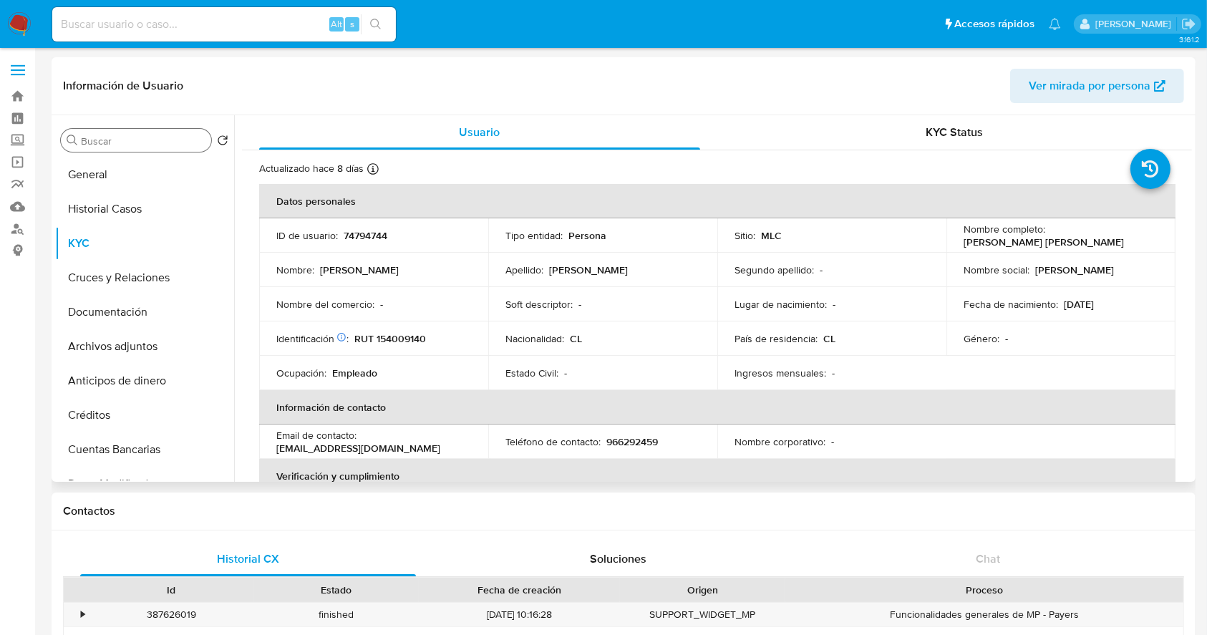
click at [153, 142] on input "Buscar" at bounding box center [143, 141] width 125 height 13
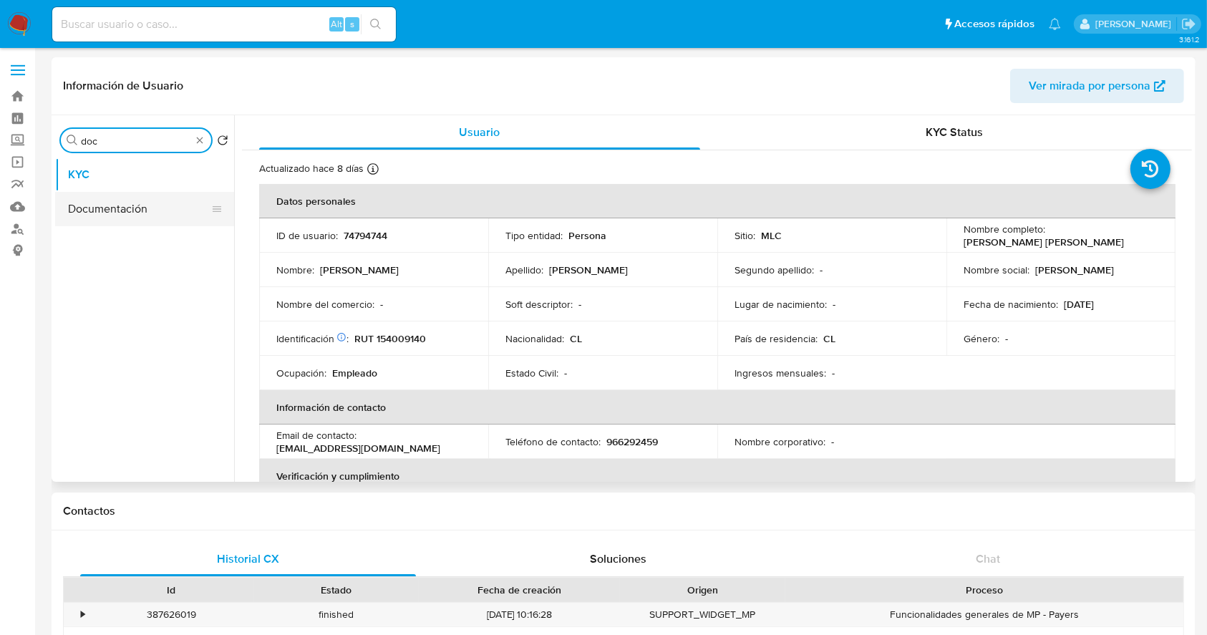
type input "doc"
click at [126, 214] on button "Documentación" at bounding box center [138, 209] width 167 height 34
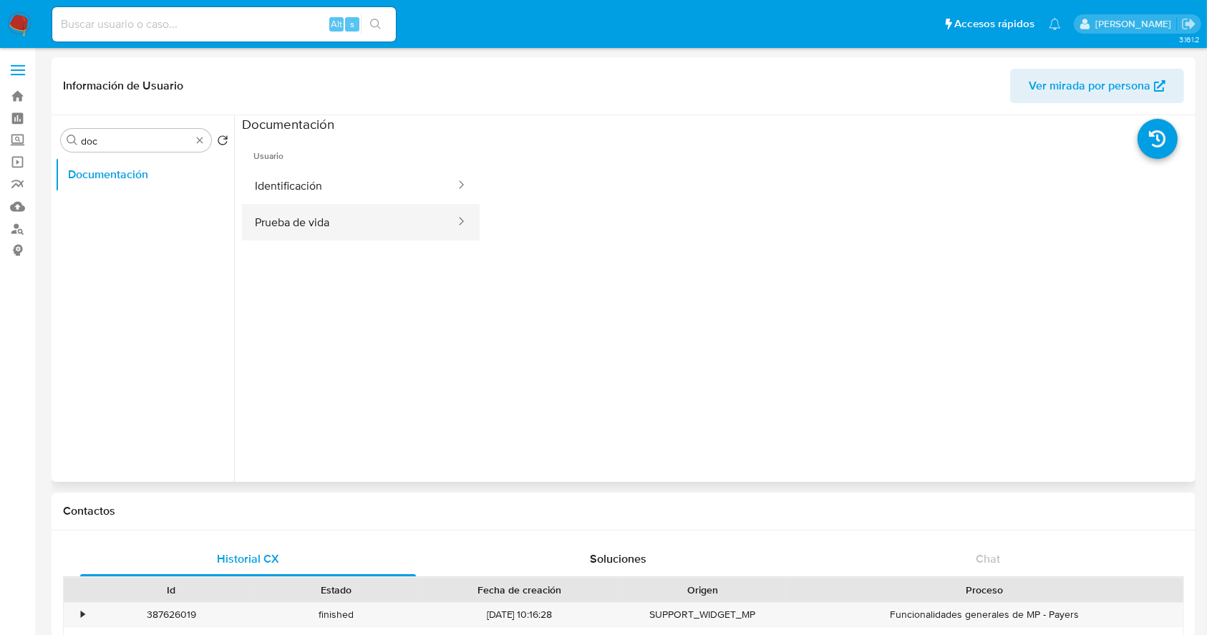
click at [345, 216] on button "Prueba de vida" at bounding box center [349, 222] width 215 height 37
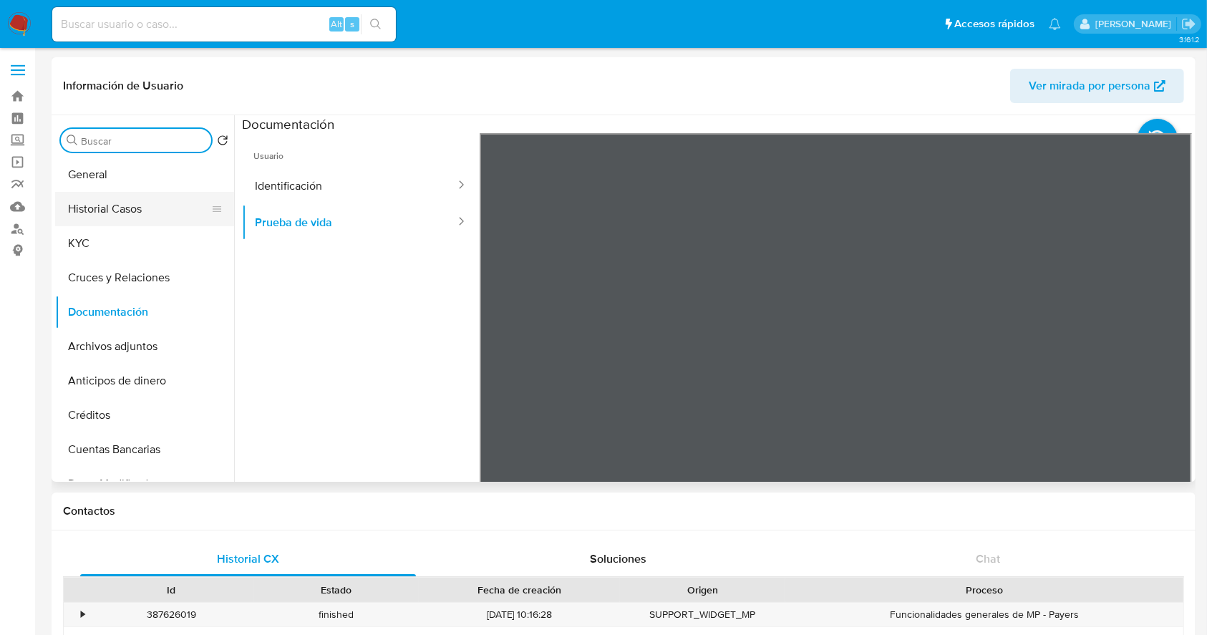
click at [155, 208] on button "Historial Casos" at bounding box center [138, 209] width 167 height 34
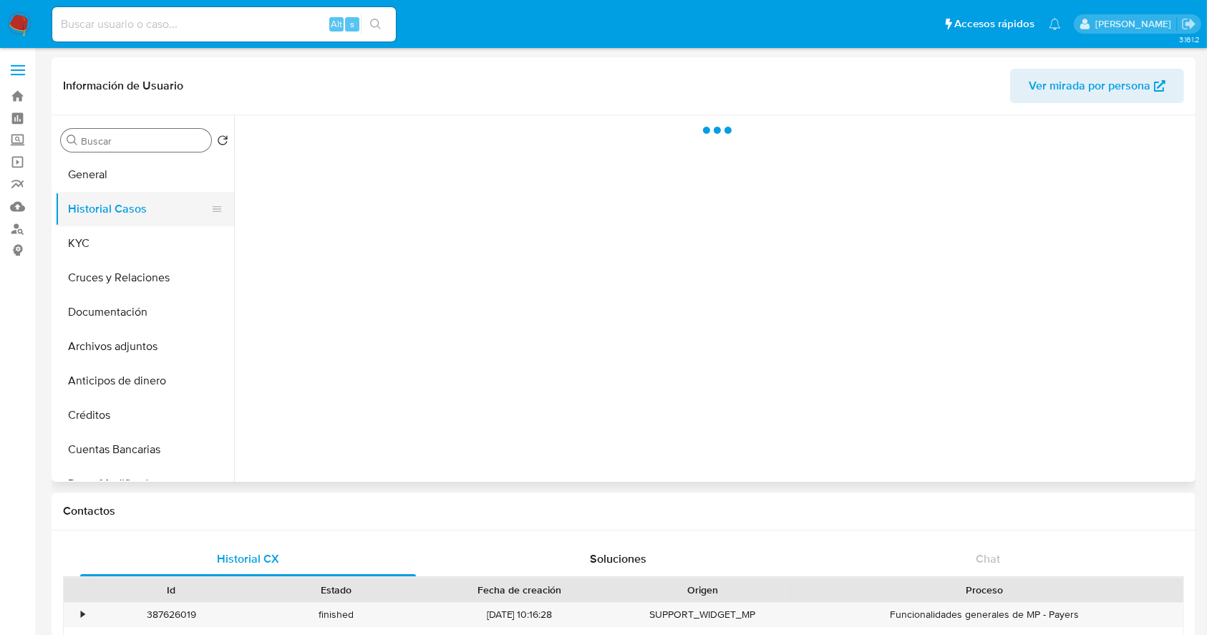
click at [149, 225] on button "Historial Casos" at bounding box center [138, 209] width 167 height 34
click at [142, 229] on button "KYC" at bounding box center [138, 243] width 167 height 34
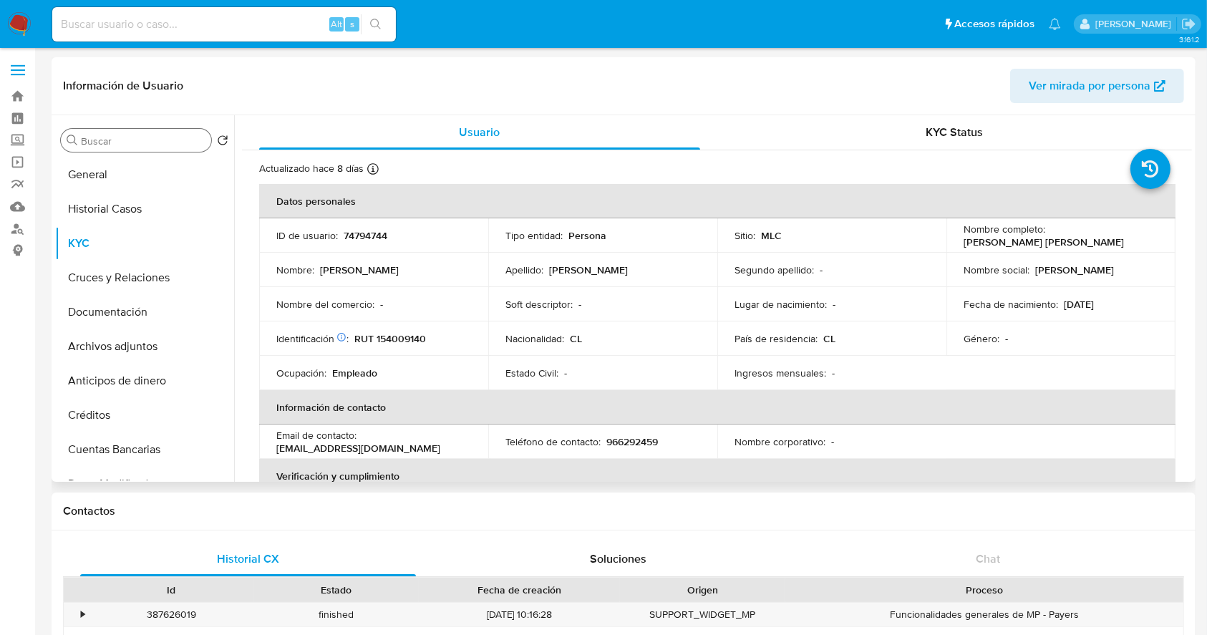
click at [391, 346] on td "Identificación Nº de serie: 520979712 : RUT 154009140" at bounding box center [373, 338] width 229 height 34
click at [394, 341] on p "RUT 154009140" at bounding box center [390, 338] width 72 height 13
copy p "154009140"
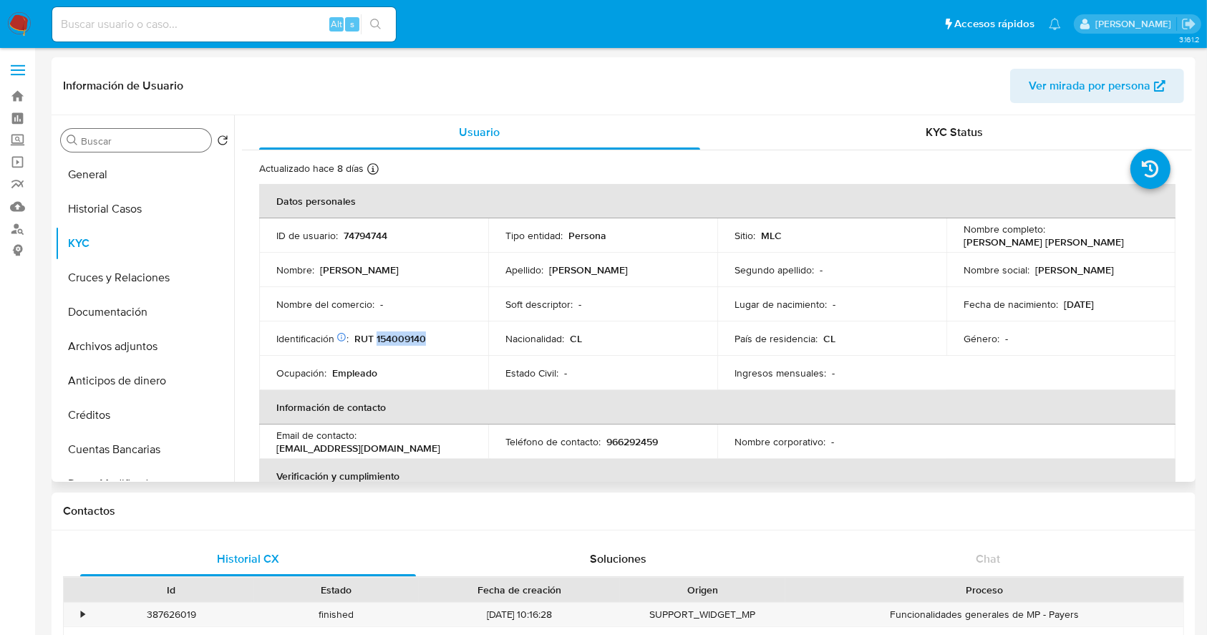
click at [383, 345] on p "RUT 154009140" at bounding box center [390, 338] width 72 height 13
click at [383, 340] on p "RUT 154009140" at bounding box center [390, 338] width 72 height 13
copy p "154009140"
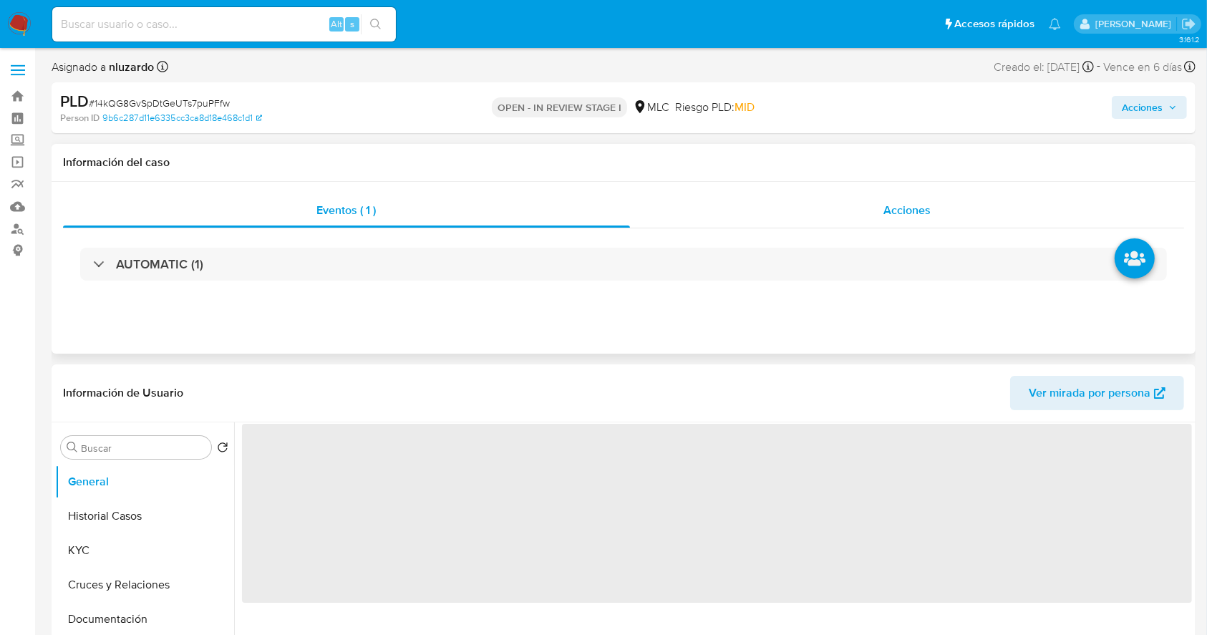
select select "10"
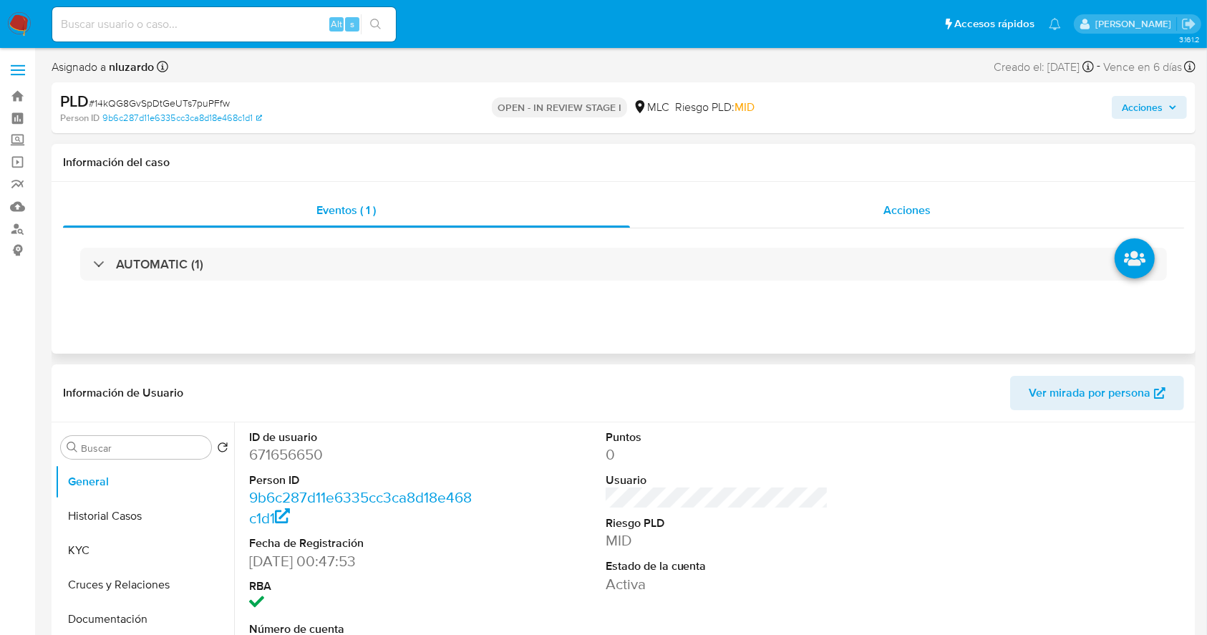
click at [850, 212] on div "Acciones" at bounding box center [907, 210] width 555 height 34
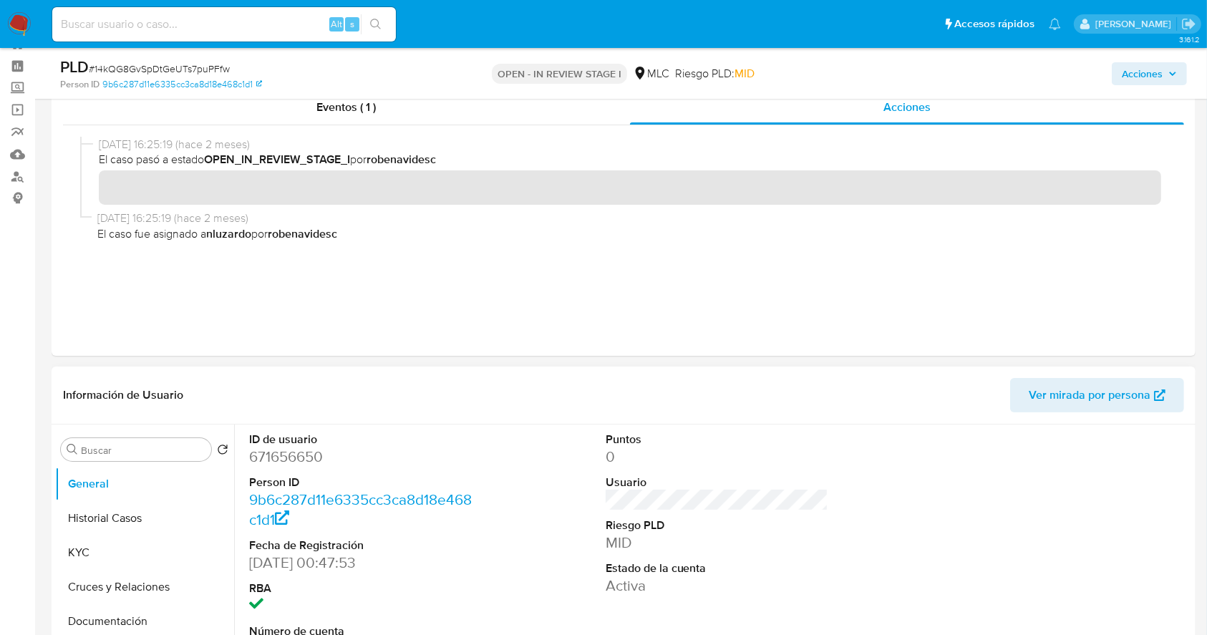
scroll to position [95, 0]
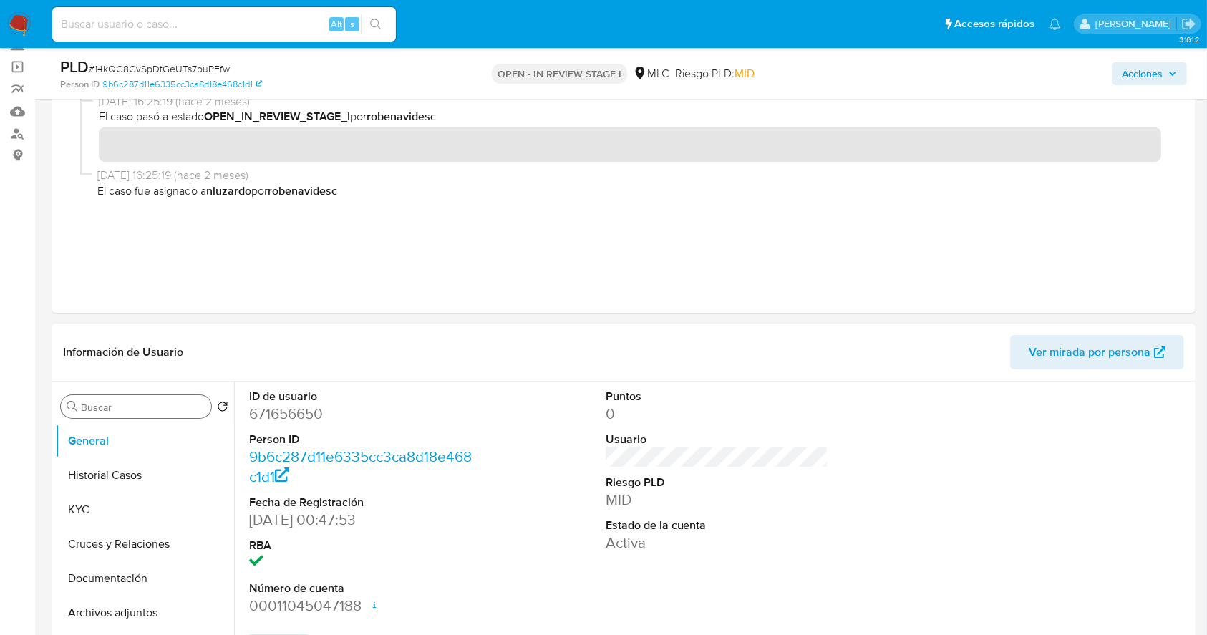
click at [149, 408] on input "Buscar" at bounding box center [143, 407] width 125 height 13
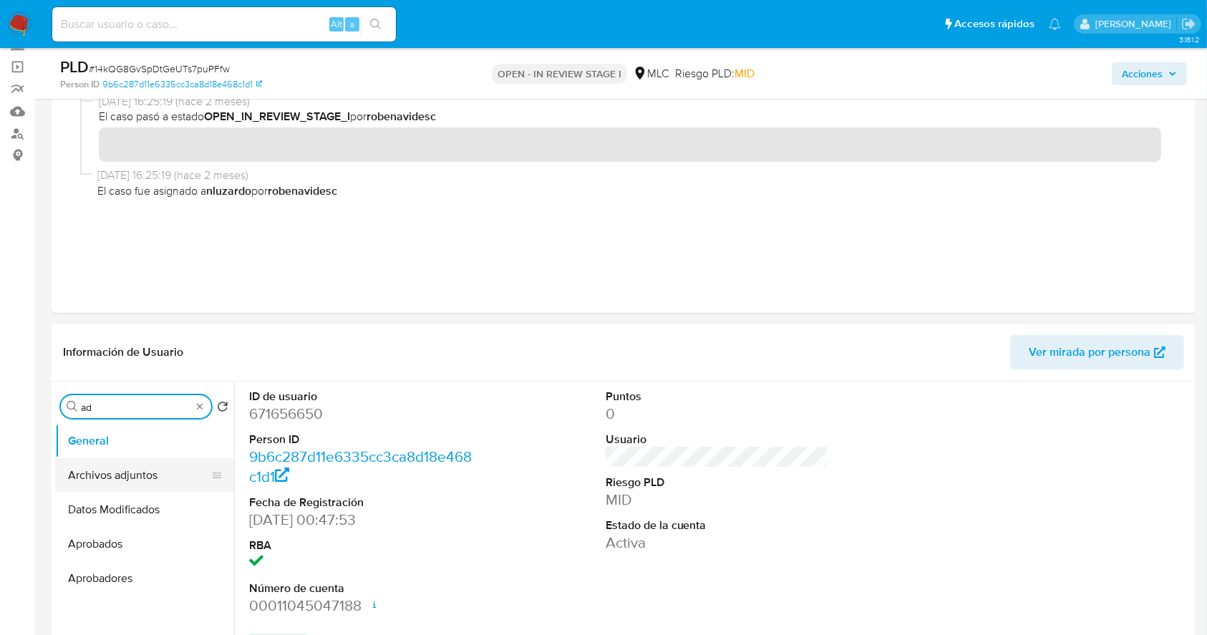
type input "ad"
click at [150, 482] on button "Archivos adjuntos" at bounding box center [138, 475] width 167 height 34
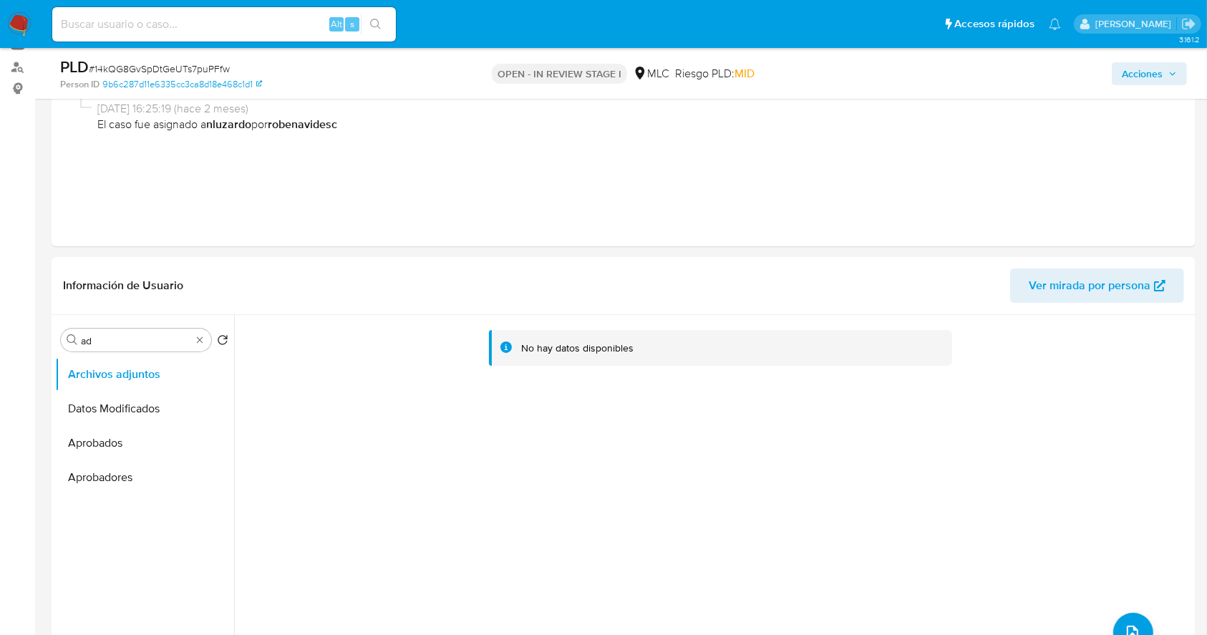
scroll to position [190, 0]
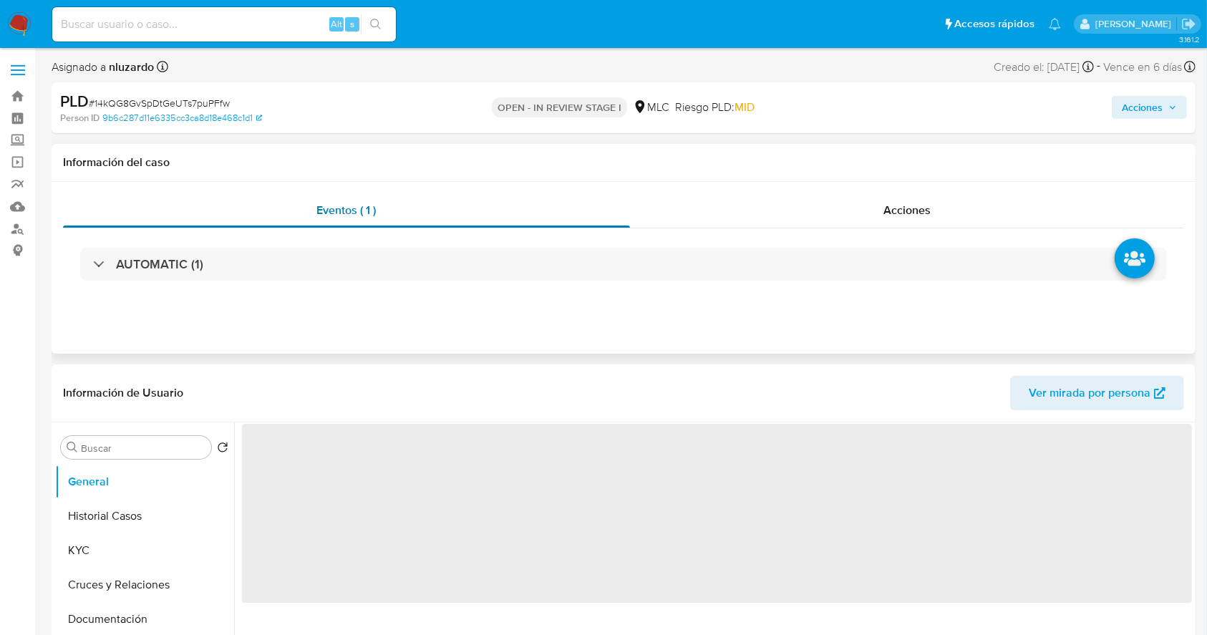
select select "10"
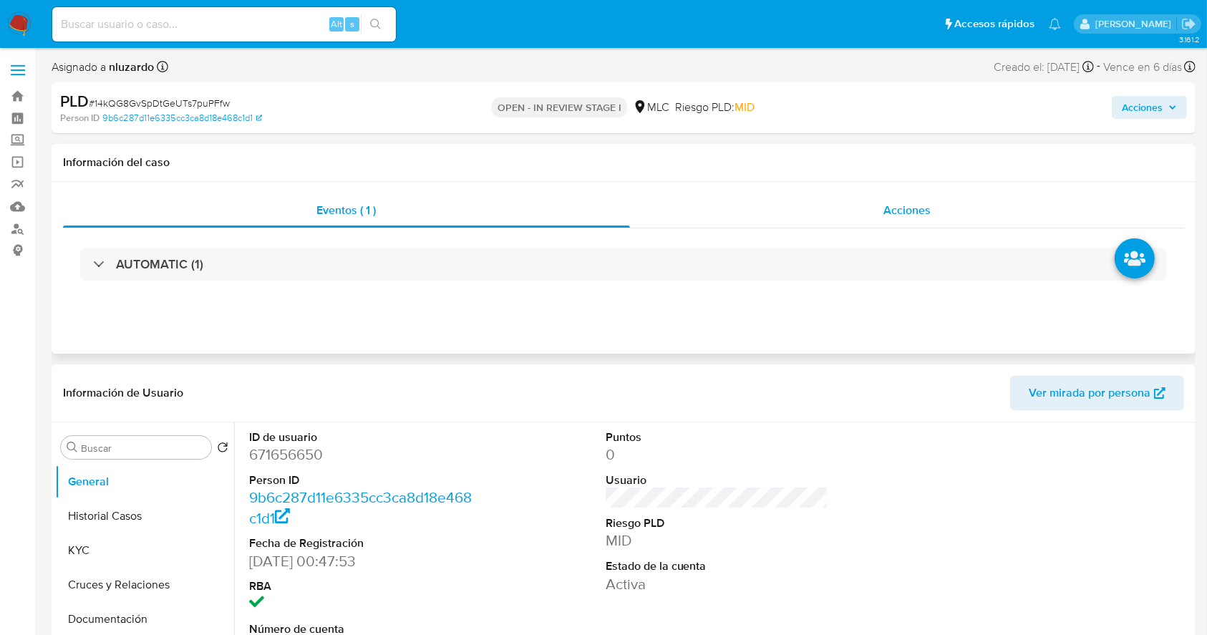
click at [872, 205] on div "Acciones" at bounding box center [907, 210] width 555 height 34
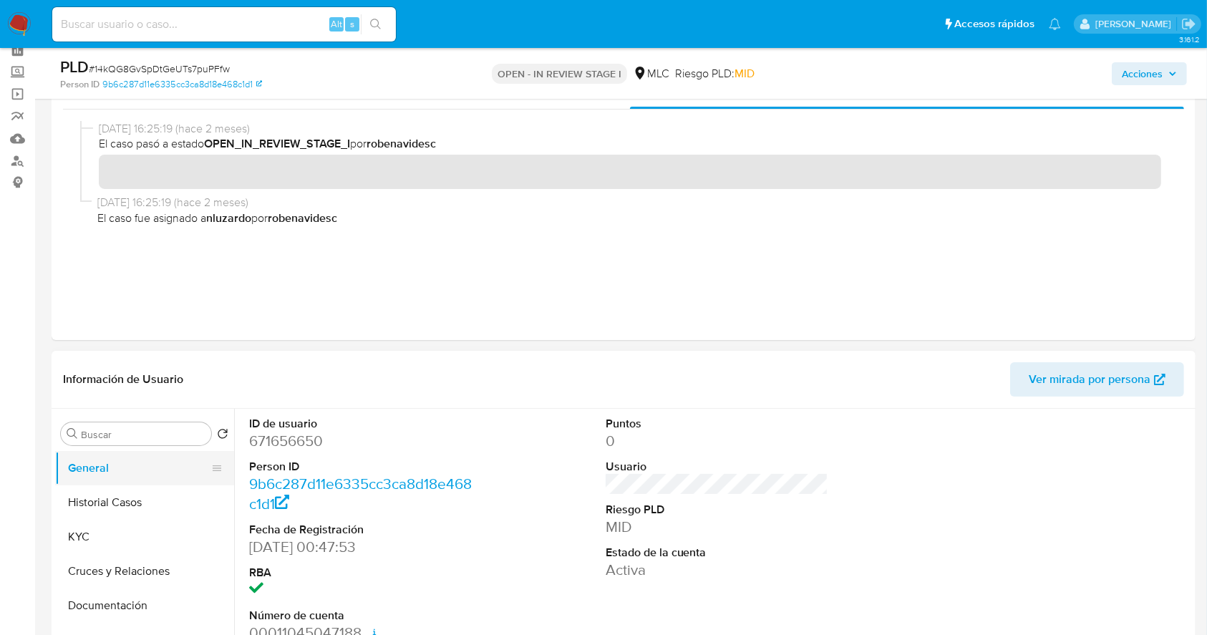
scroll to position [95, 0]
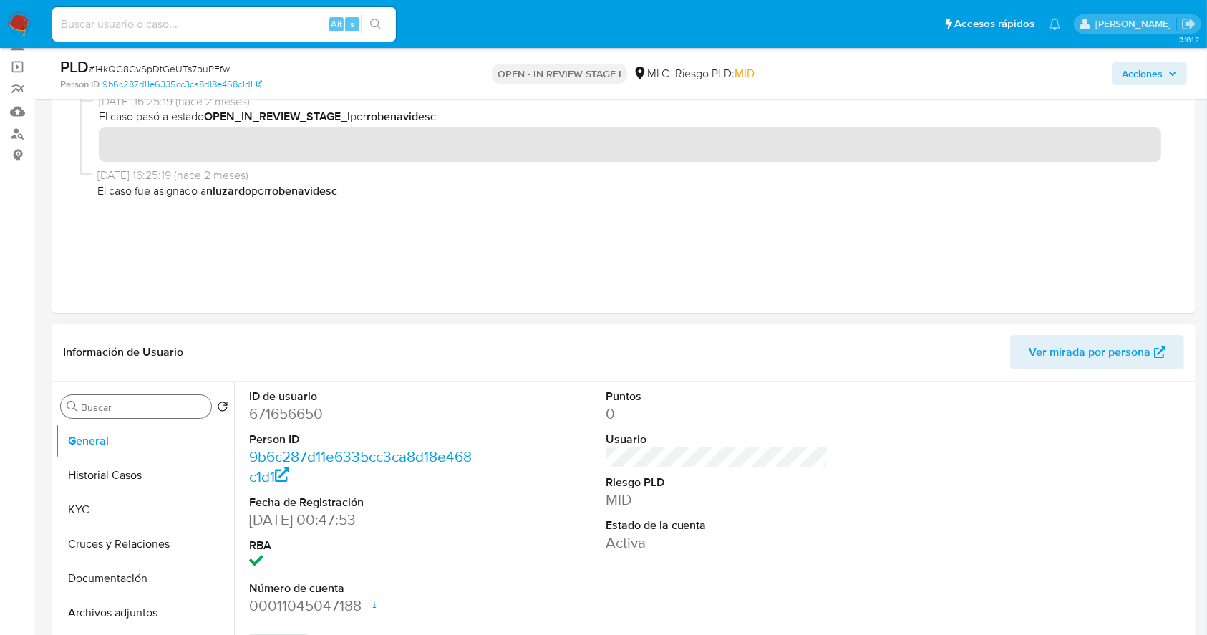
click at [144, 404] on input "Buscar" at bounding box center [143, 407] width 125 height 13
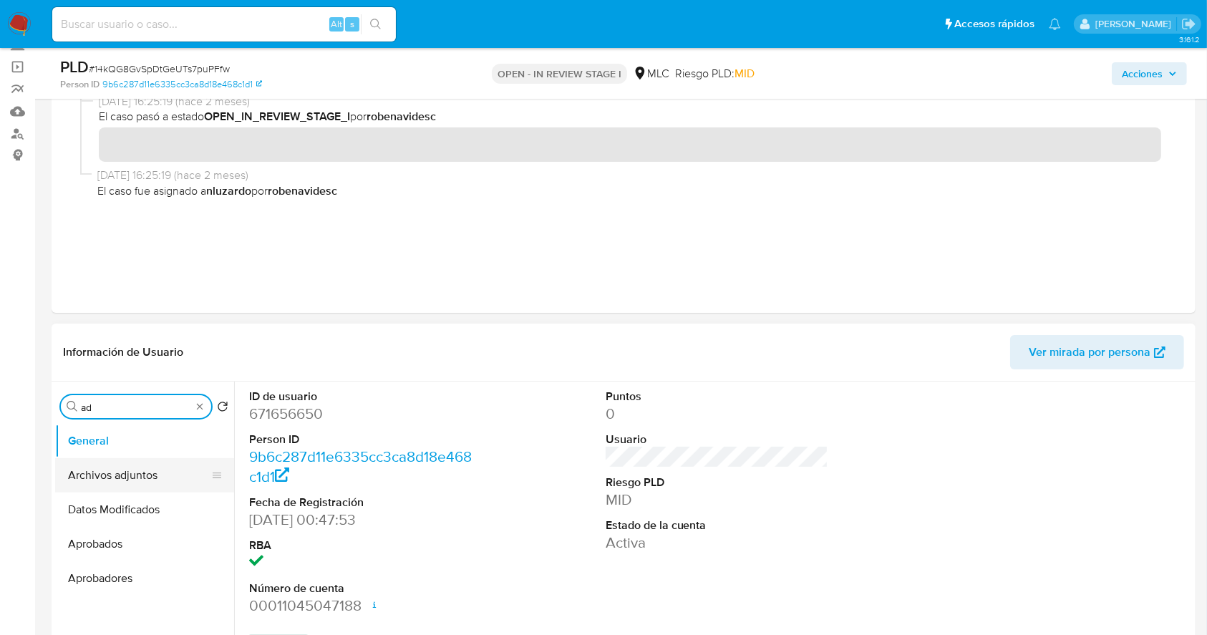
type input "ad"
click at [130, 476] on button "Archivos adjuntos" at bounding box center [138, 475] width 167 height 34
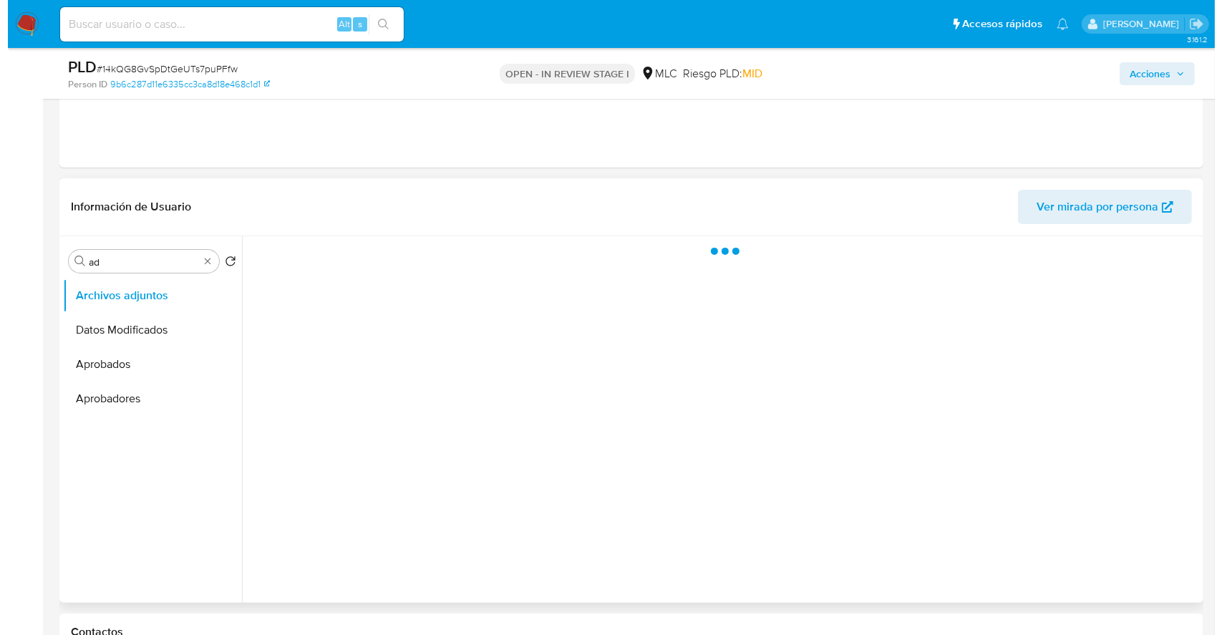
scroll to position [286, 0]
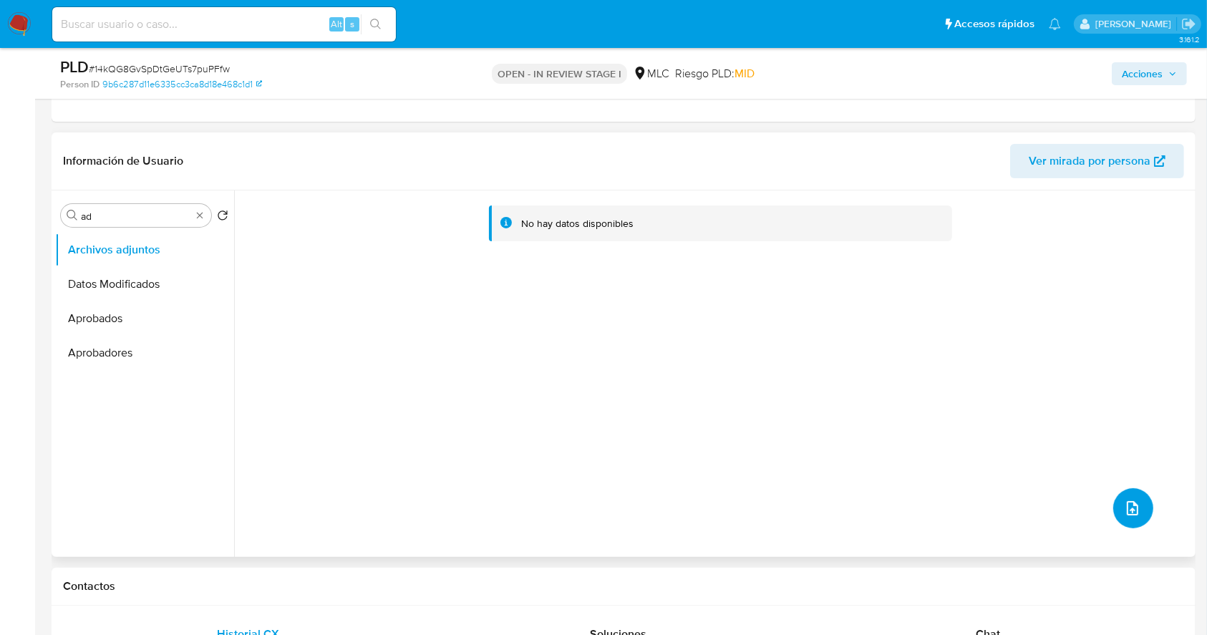
click at [1139, 508] on button "upload-file" at bounding box center [1133, 508] width 40 height 40
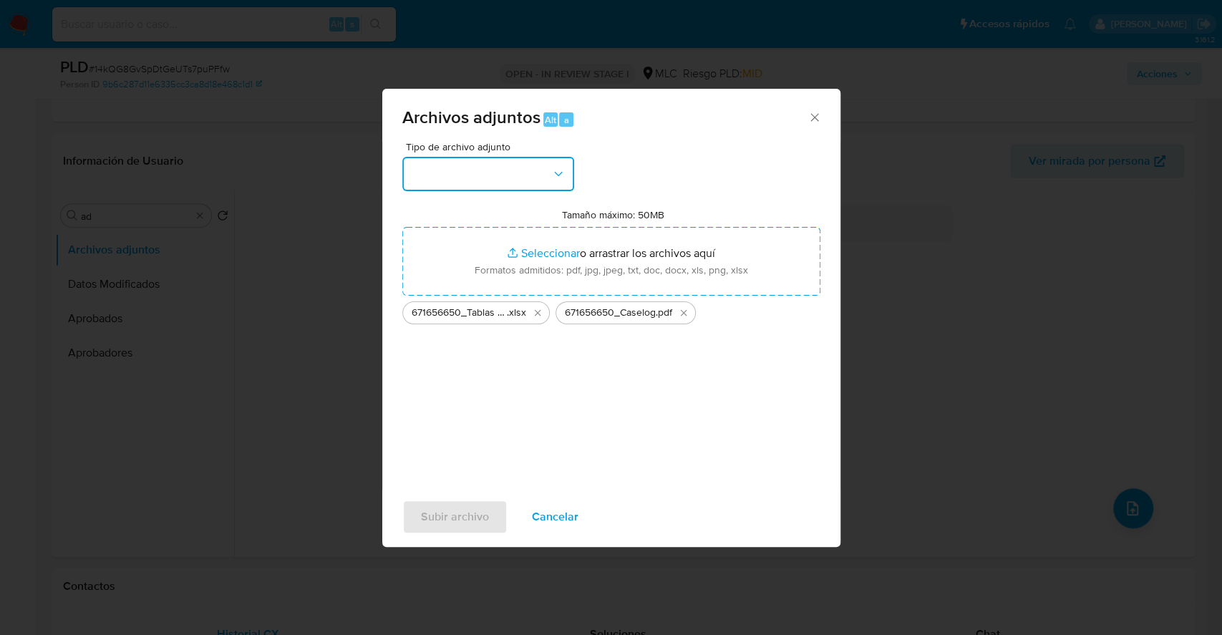
click at [544, 166] on button "button" at bounding box center [488, 174] width 172 height 34
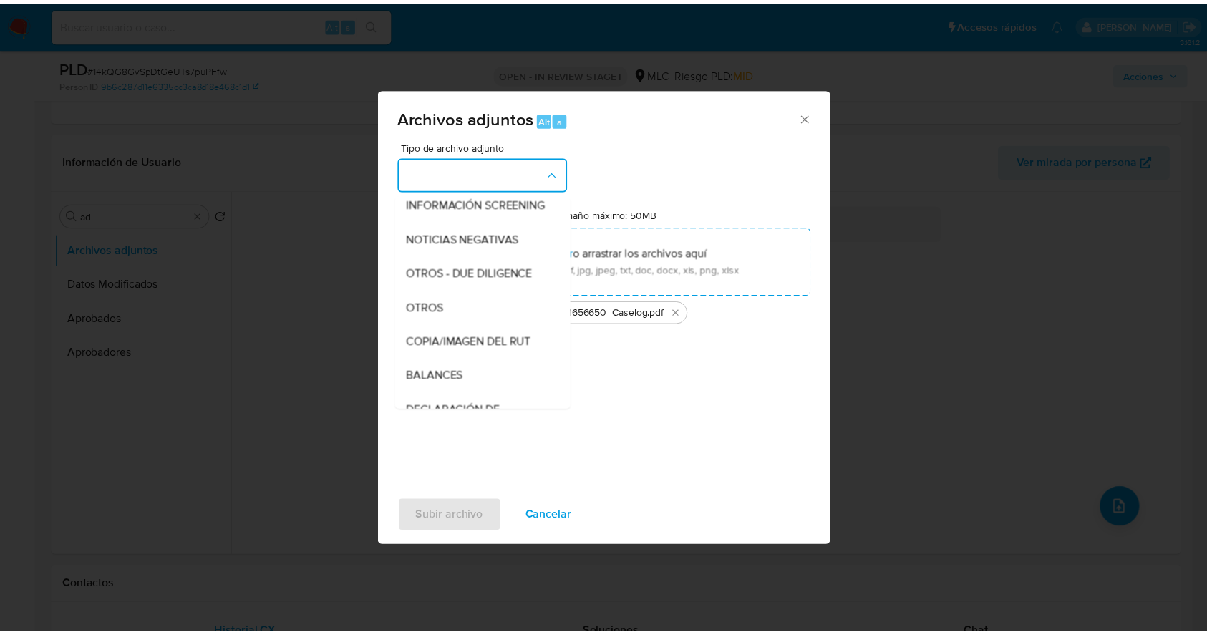
scroll to position [118, 0]
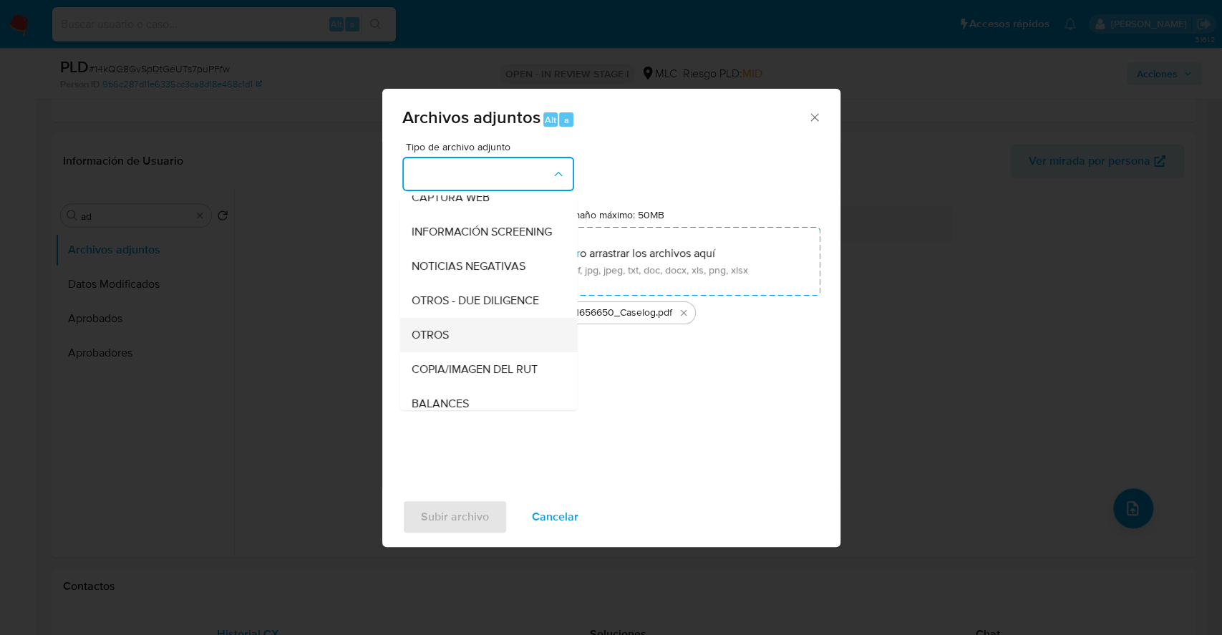
click at [468, 349] on div "OTROS" at bounding box center [484, 335] width 146 height 34
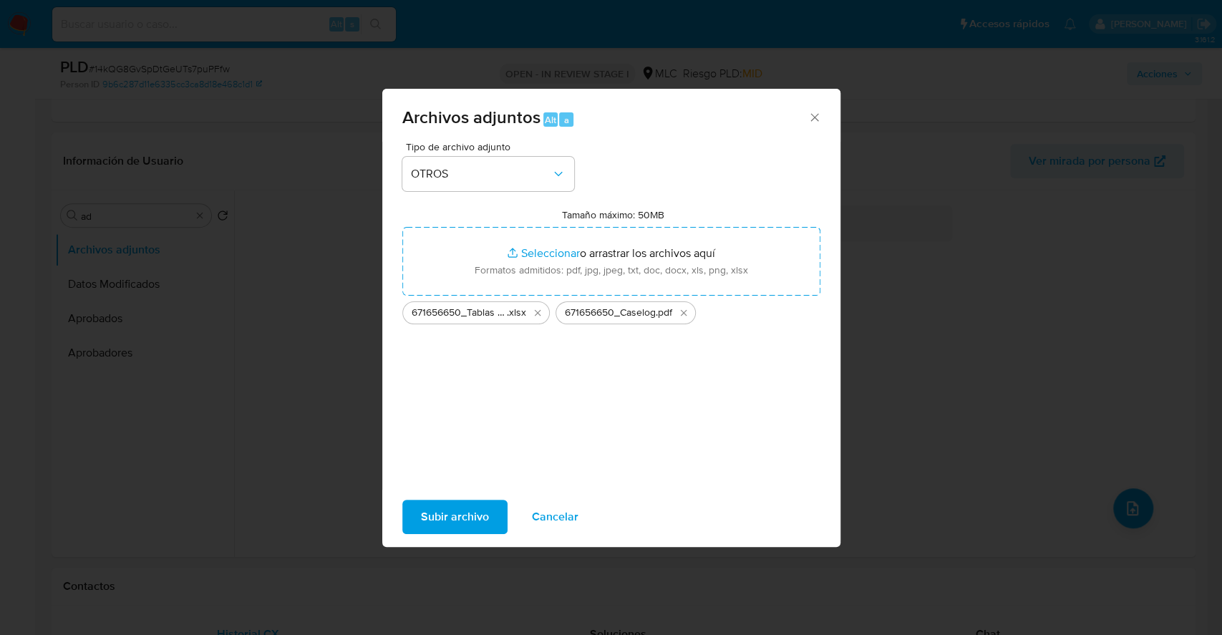
click at [436, 506] on span "Subir archivo" at bounding box center [455, 516] width 68 height 31
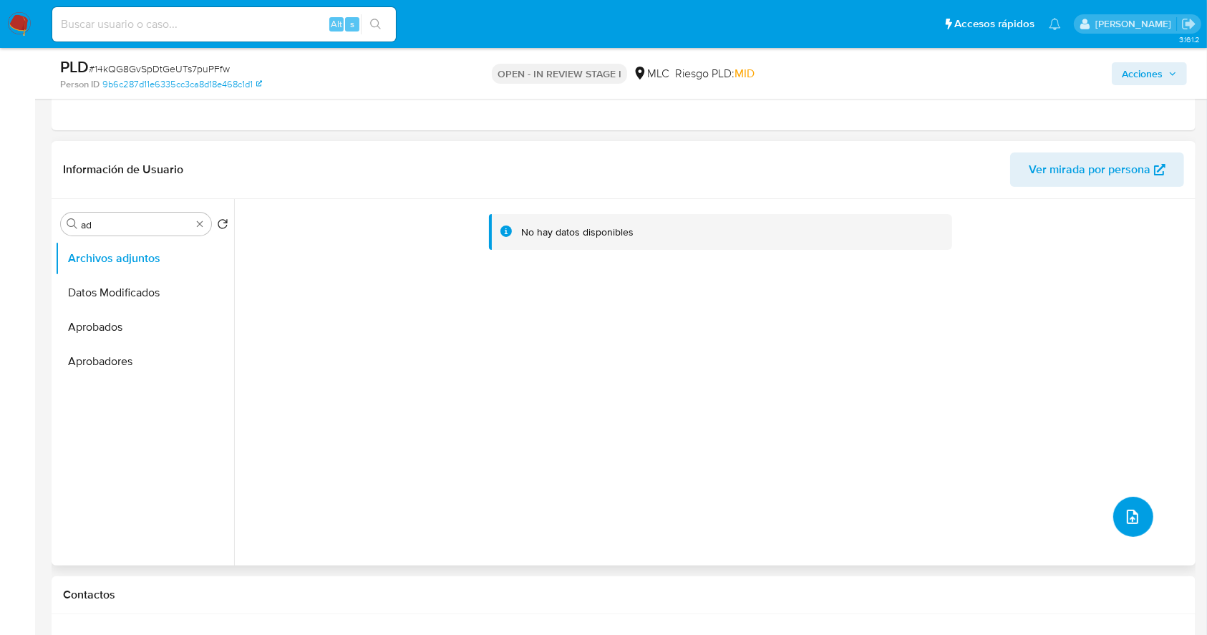
scroll to position [0, 0]
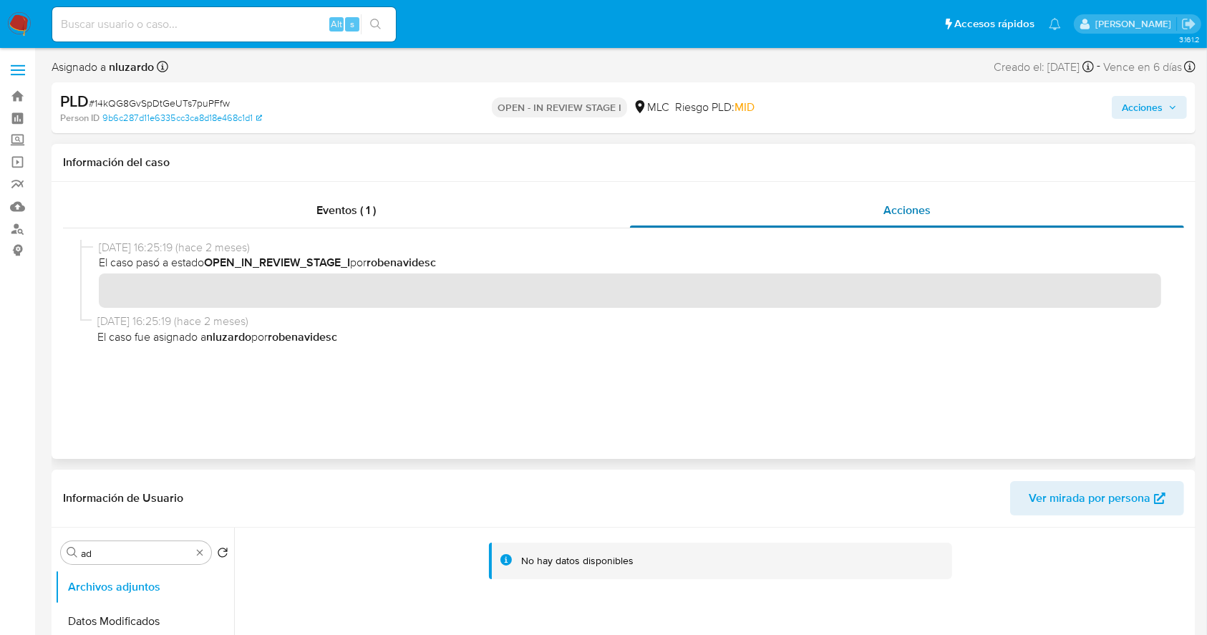
click at [890, 214] on span "Acciones" at bounding box center [906, 210] width 47 height 16
click at [392, 209] on div "Eventos ( 1 )" at bounding box center [346, 210] width 567 height 34
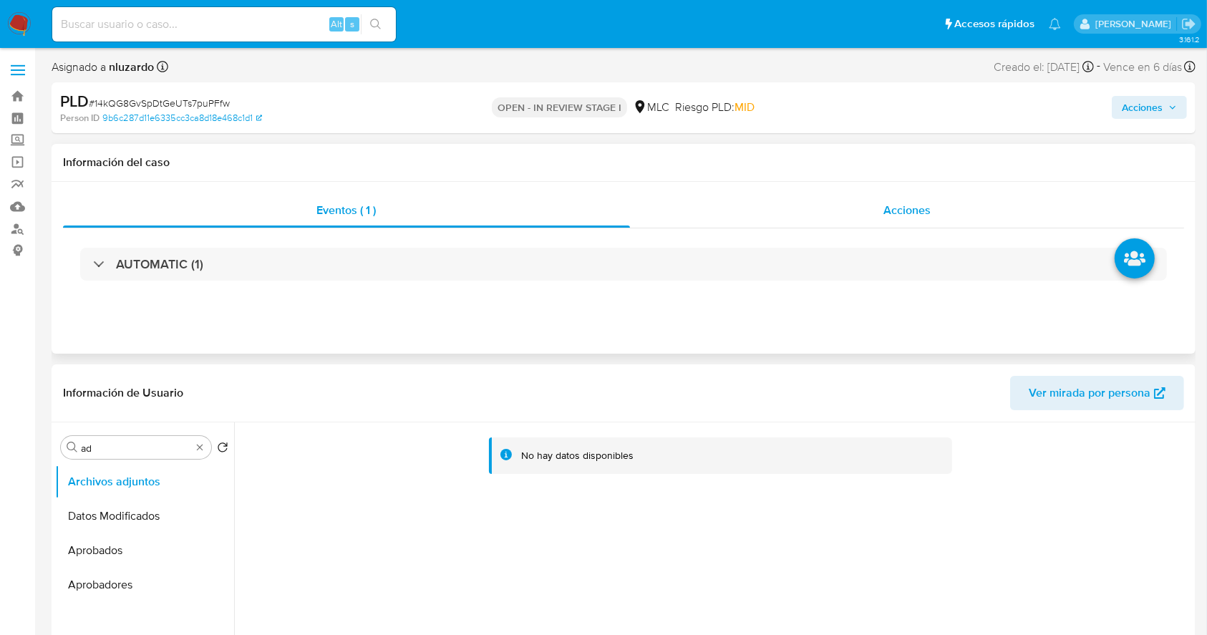
click at [869, 209] on div "Acciones" at bounding box center [907, 210] width 555 height 34
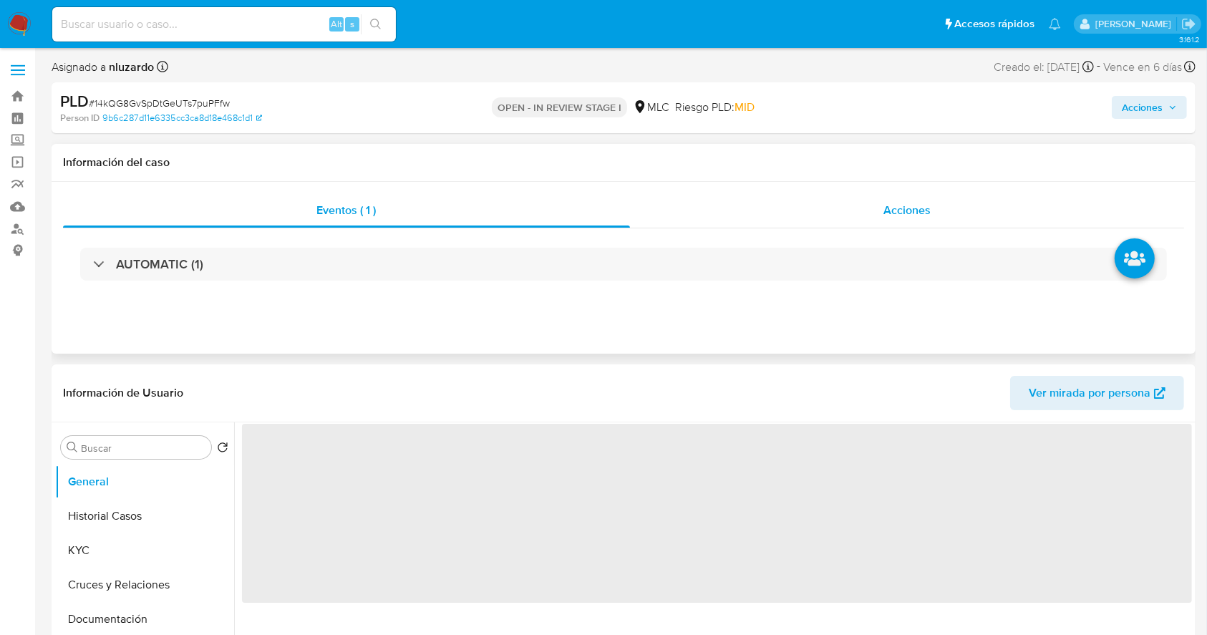
click at [891, 200] on div "Acciones" at bounding box center [907, 210] width 555 height 34
select select "10"
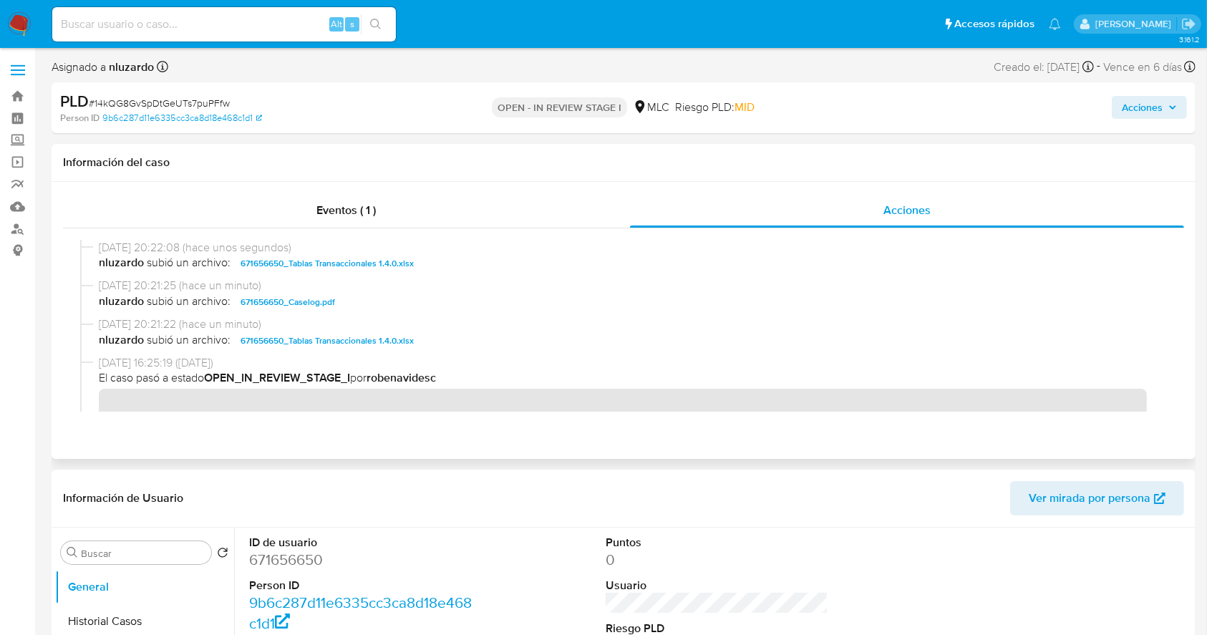
click at [409, 306] on span "nluzardo subió un archivo: 671656650_Caselog.pdf" at bounding box center [630, 301] width 1062 height 17
click at [1146, 107] on span "Acciones" at bounding box center [1141, 107] width 41 height 23
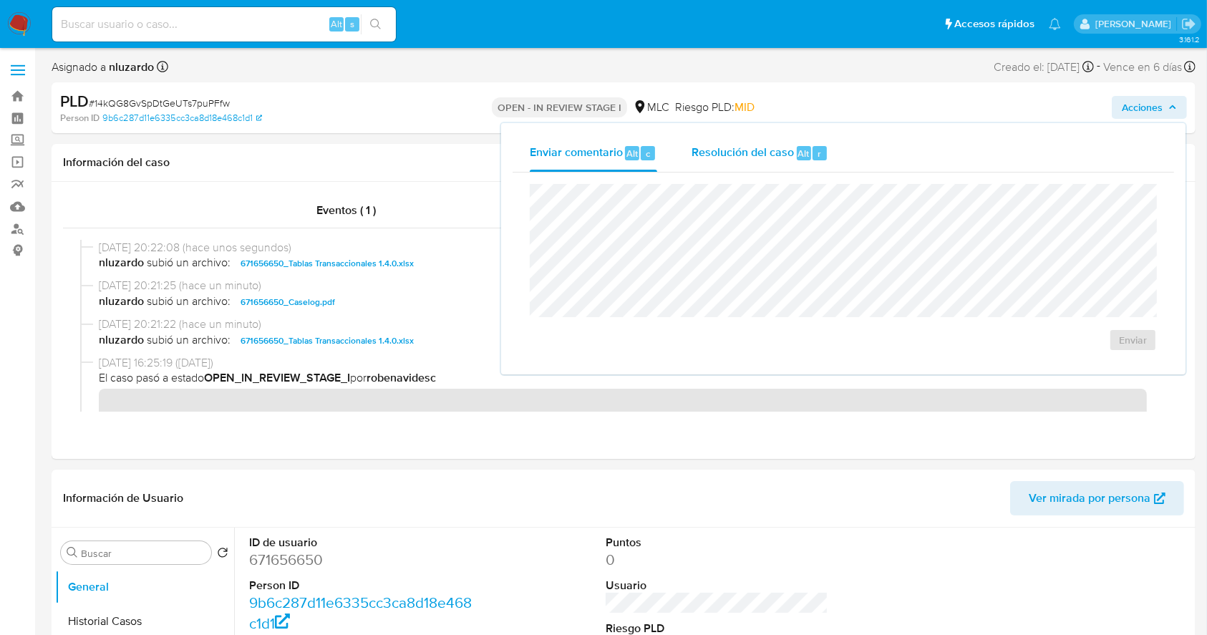
click at [777, 160] on span "Resolución del caso" at bounding box center [742, 153] width 102 height 16
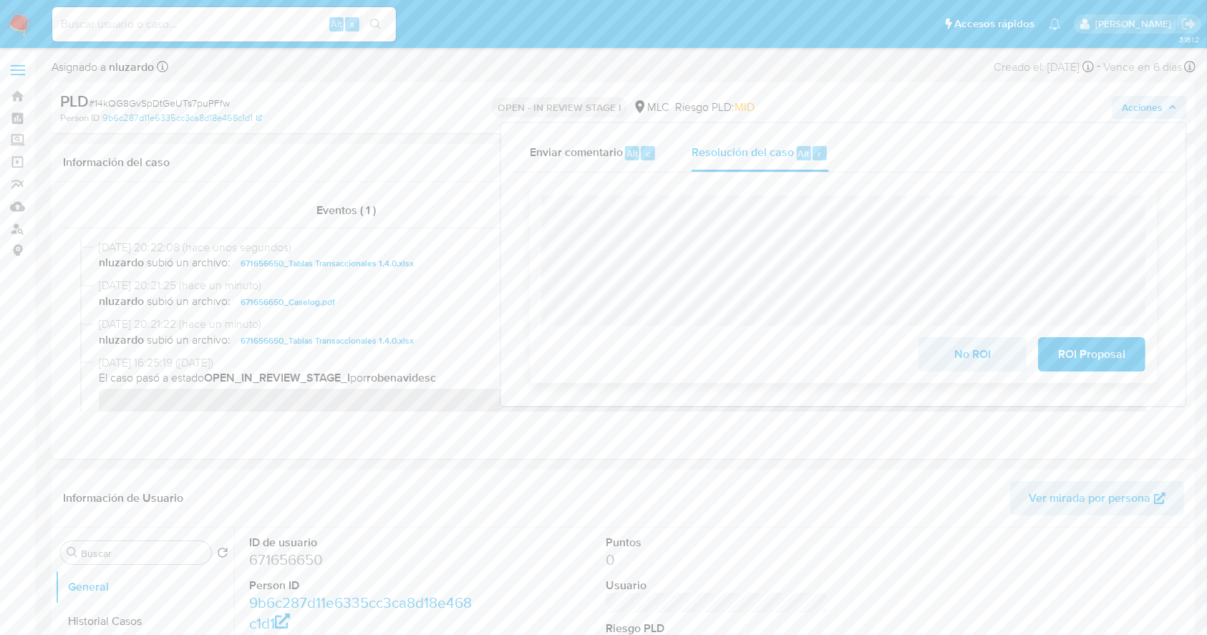
drag, startPoint x: 993, startPoint y: 188, endPoint x: 990, endPoint y: 195, distance: 7.4
click at [991, 193] on div "No ROI ROI Proposal" at bounding box center [843, 283] width 627 height 199
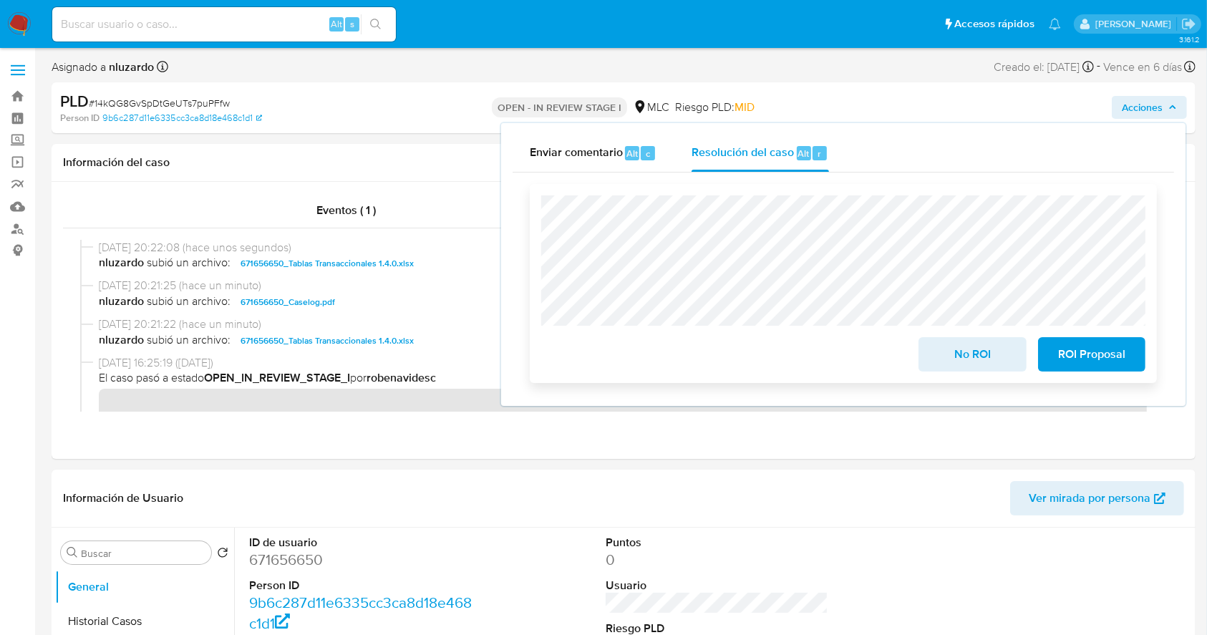
click at [953, 348] on span "No ROI" at bounding box center [972, 354] width 70 height 31
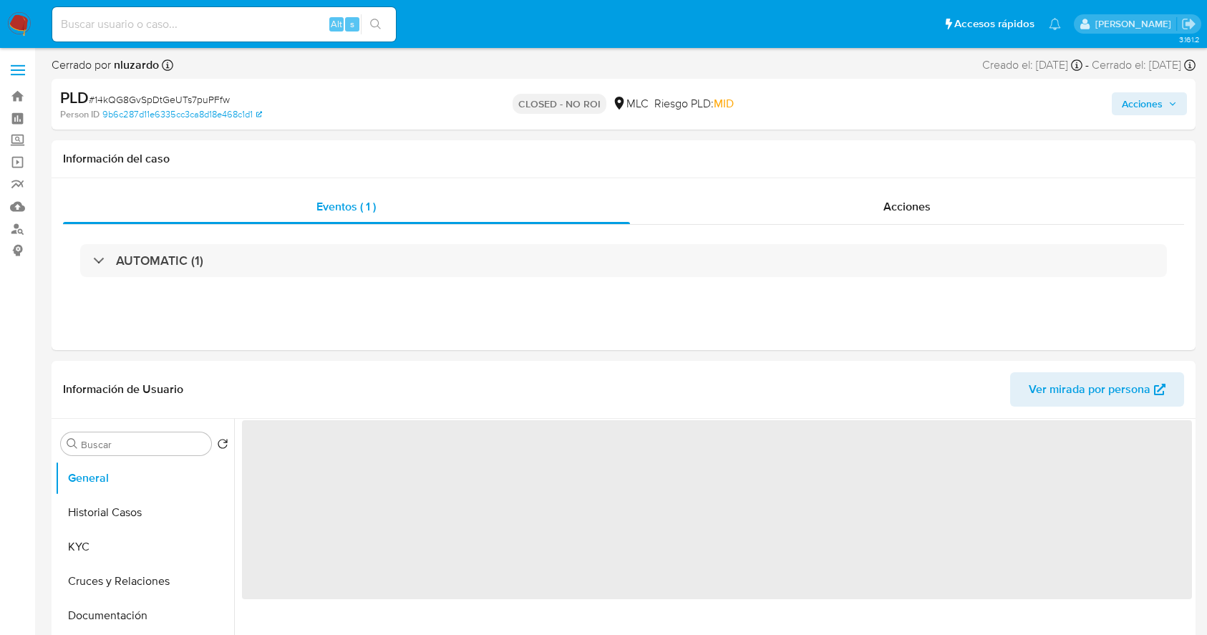
select select "10"
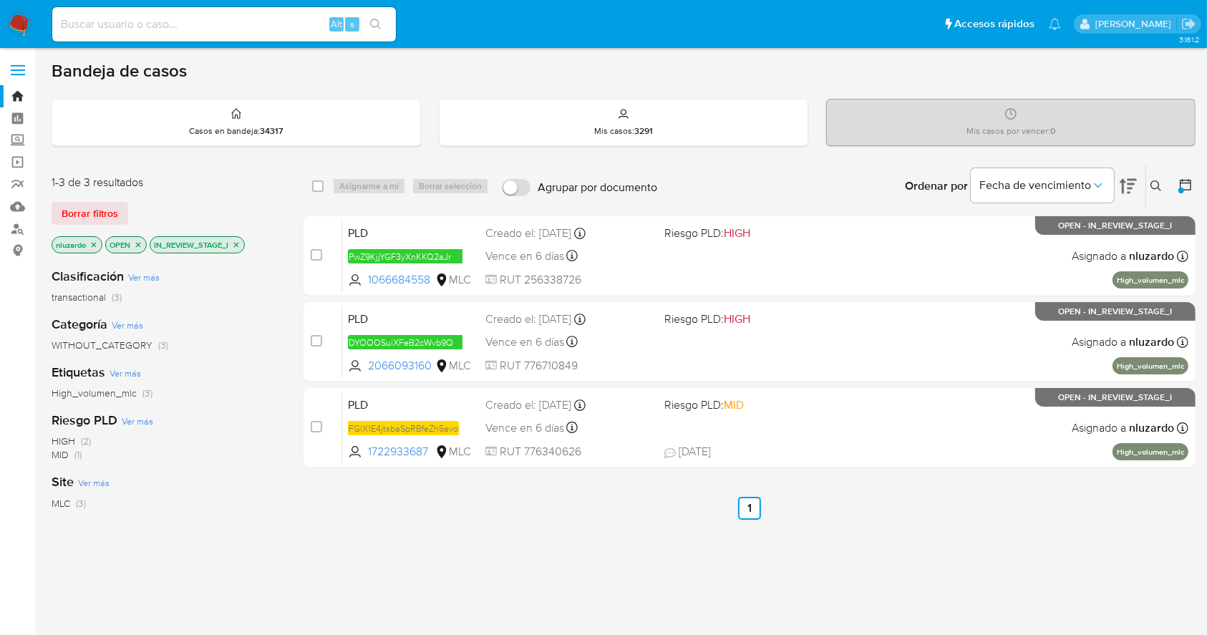
click at [1116, 475] on div "select-all-cases-checkbox Asignarme a mí Borrar selección Agrupar por documento…" at bounding box center [749, 487] width 892 height 648
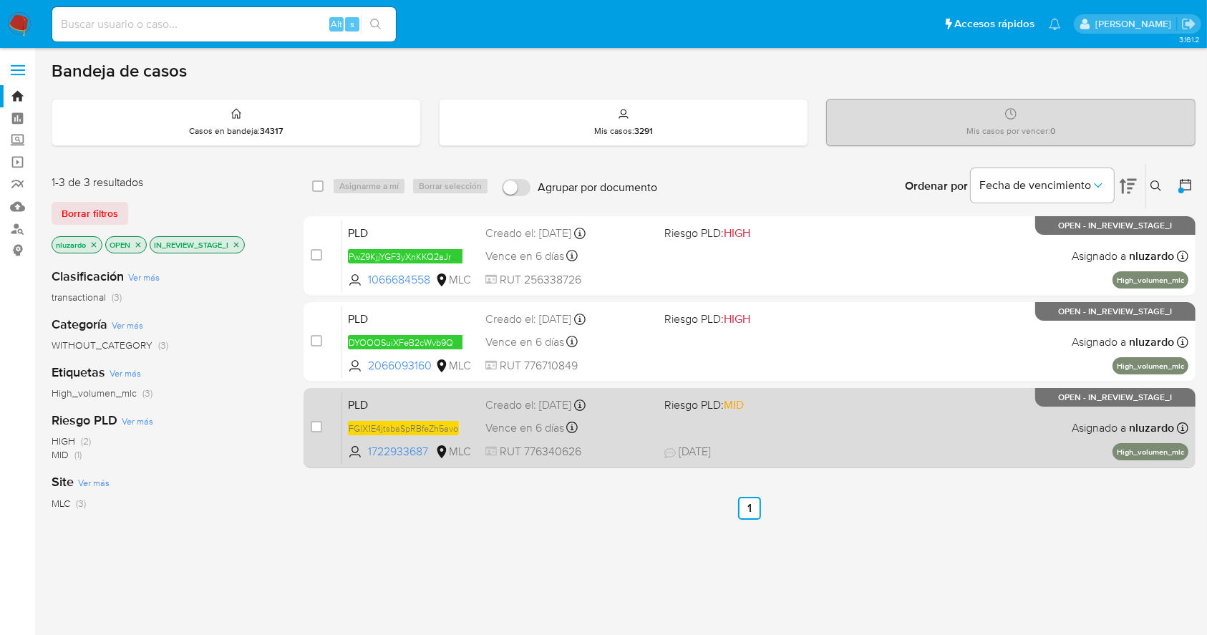
click at [795, 438] on div "PLD FGlX1E4jtsbaSpRBfeZh5avo 1722933687 MLC Riesgo PLD: MID Creado el: [DATE] C…" at bounding box center [765, 427] width 846 height 72
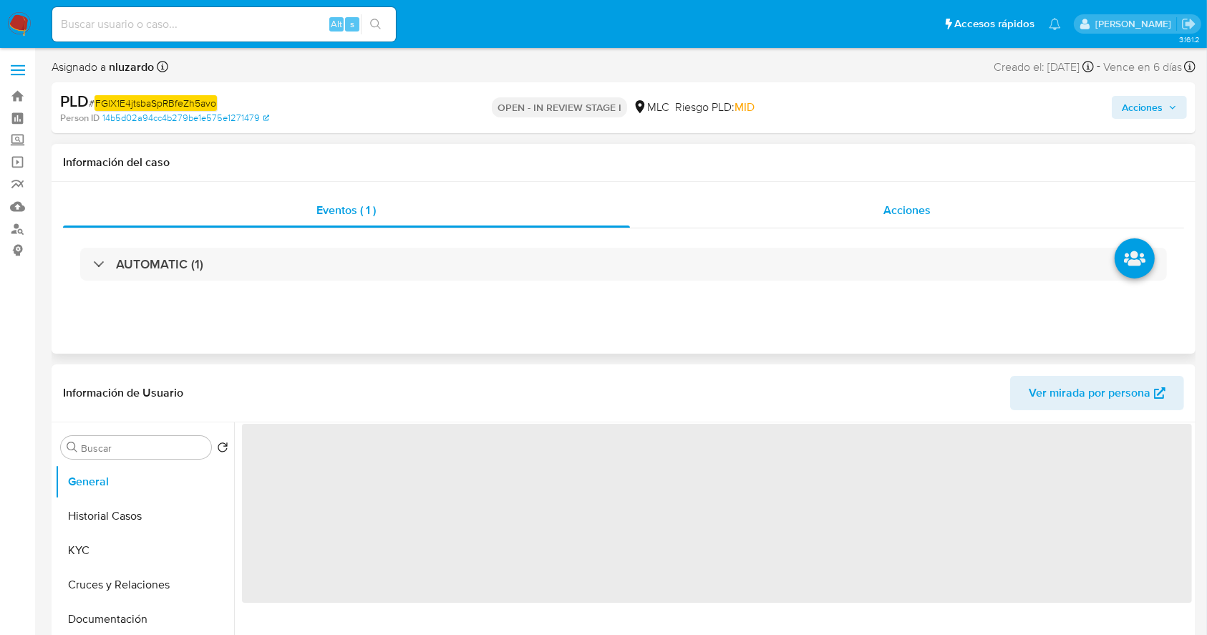
click at [847, 212] on div "Acciones" at bounding box center [907, 210] width 555 height 34
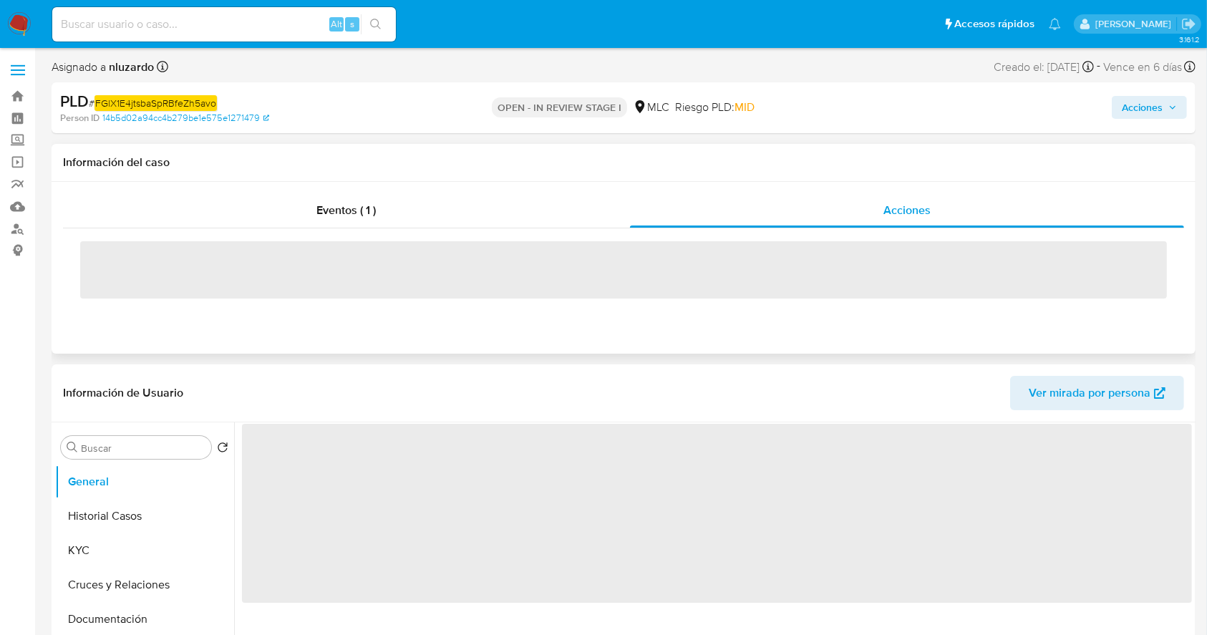
select select "10"
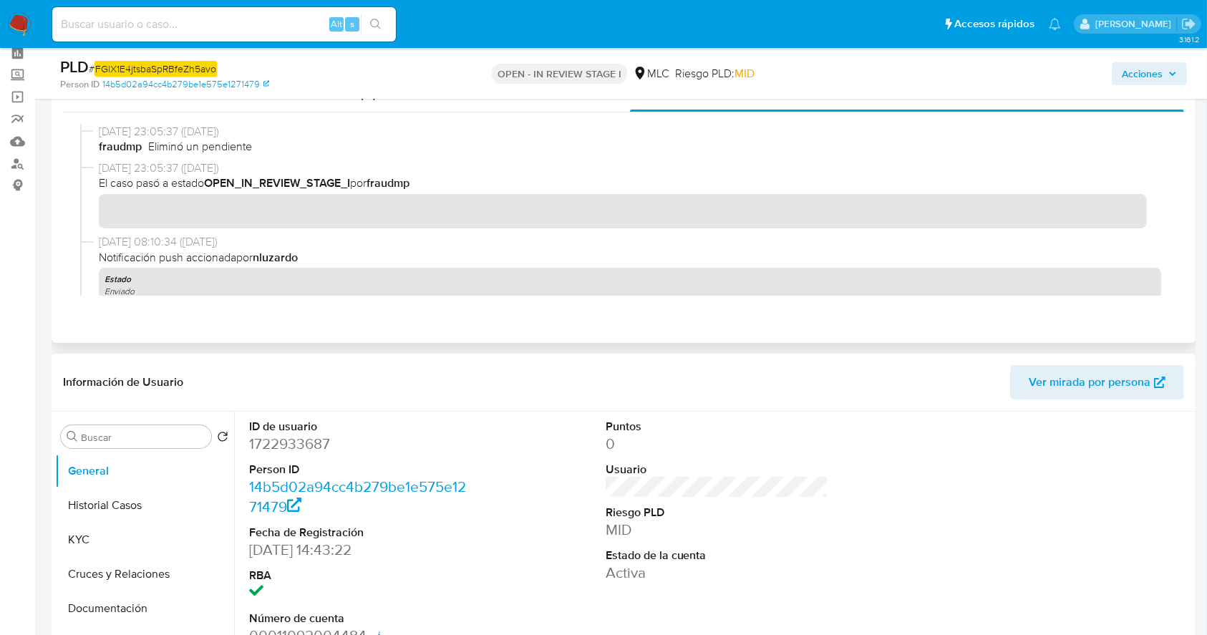
scroll to position [95, 0]
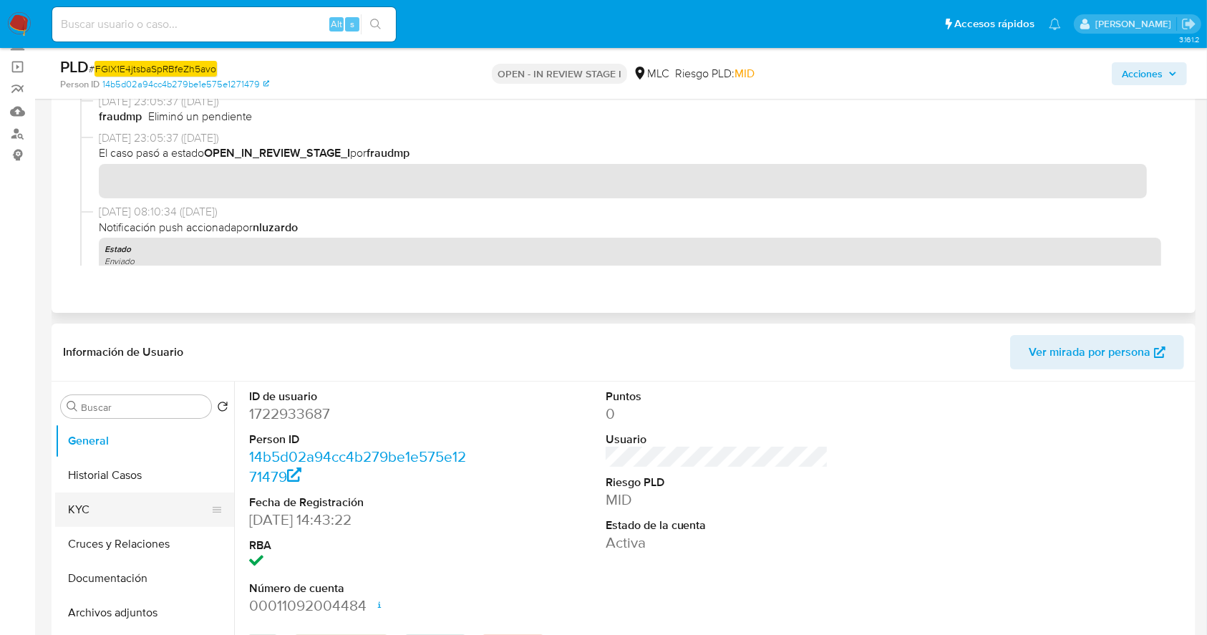
click at [149, 501] on button "KYC" at bounding box center [138, 509] width 167 height 34
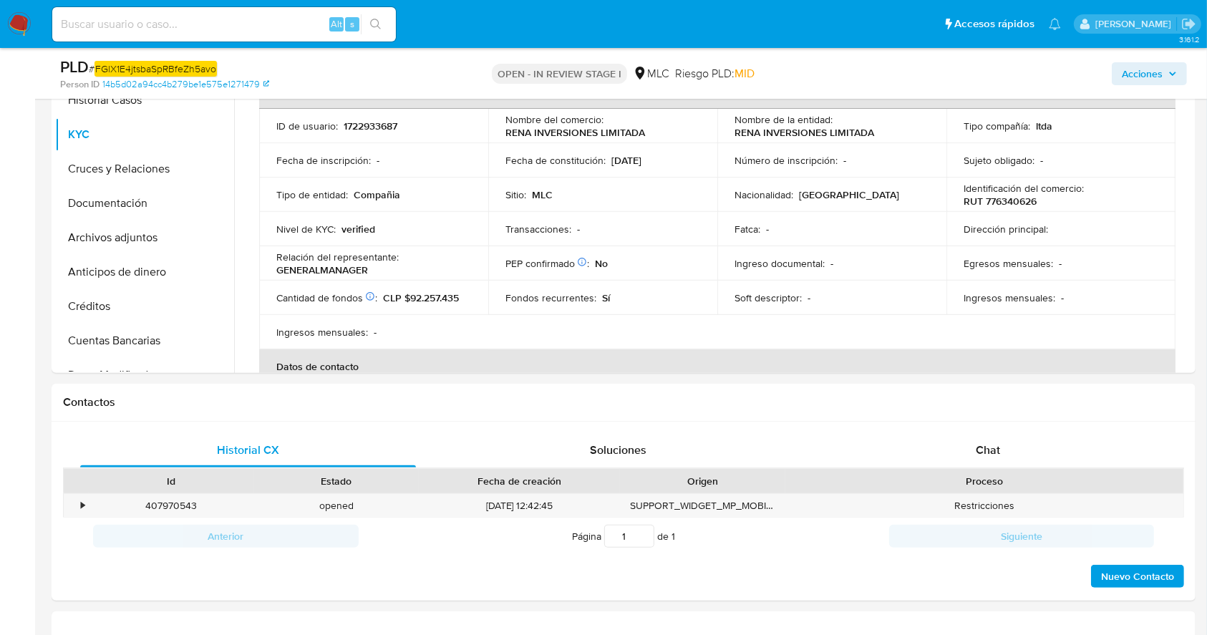
scroll to position [668, 0]
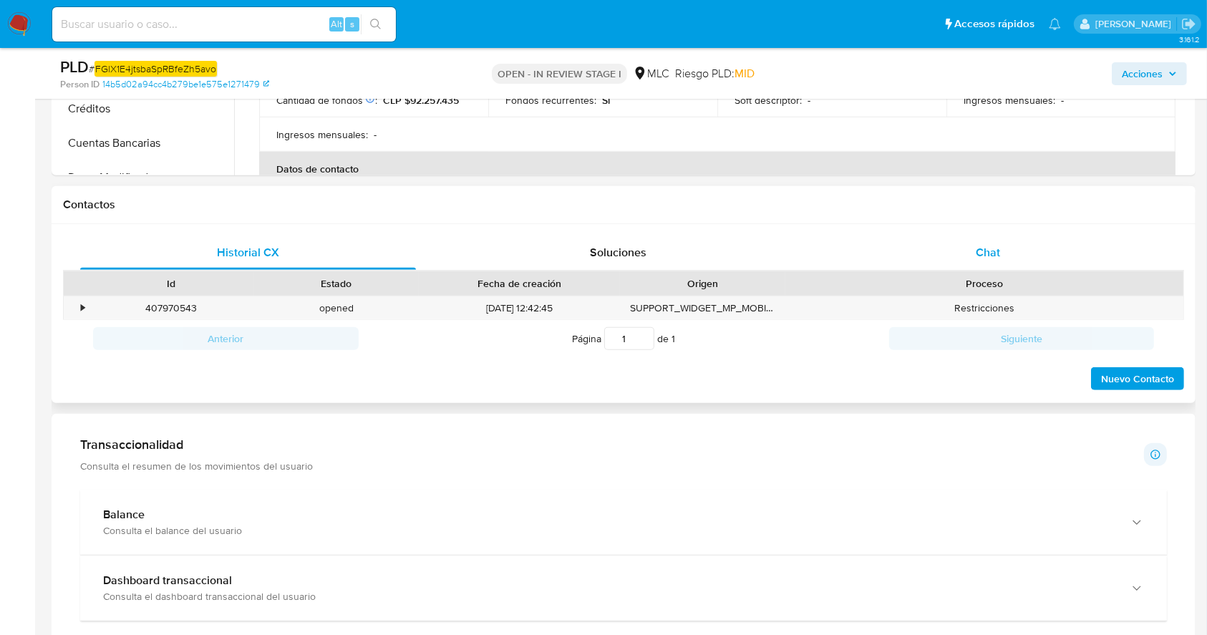
click at [977, 251] on span "Chat" at bounding box center [987, 252] width 24 height 16
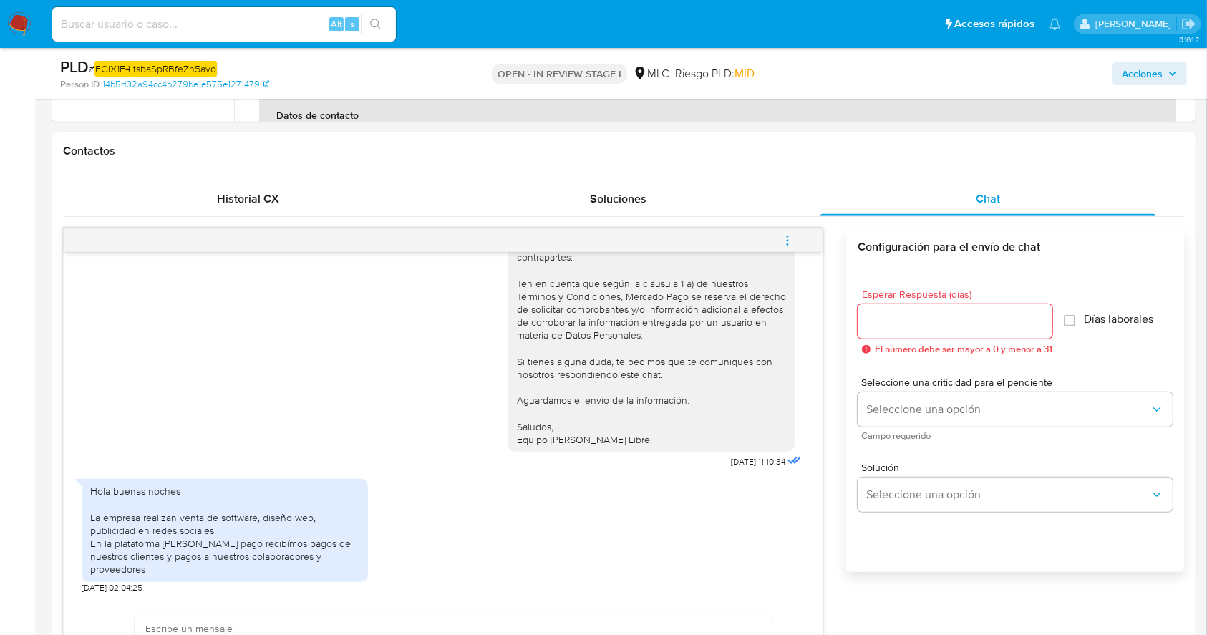
scroll to position [763, 0]
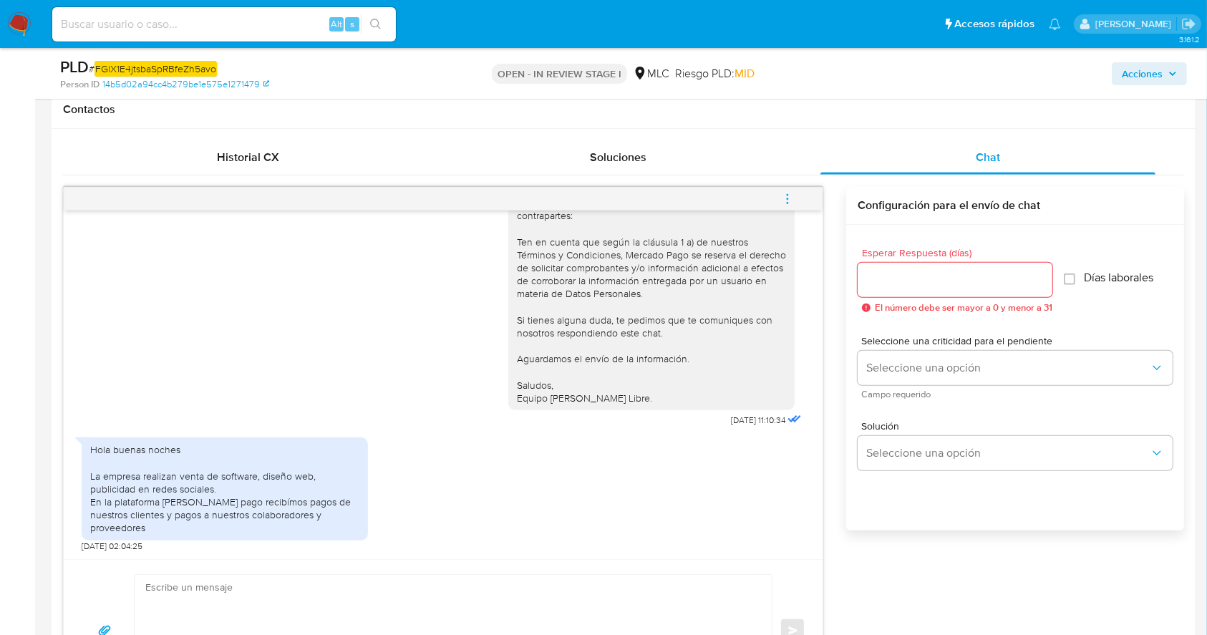
click at [107, 517] on div "Hola buenas noches La empresa realizan venta de software, diseño web, publicida…" at bounding box center [224, 488] width 269 height 91
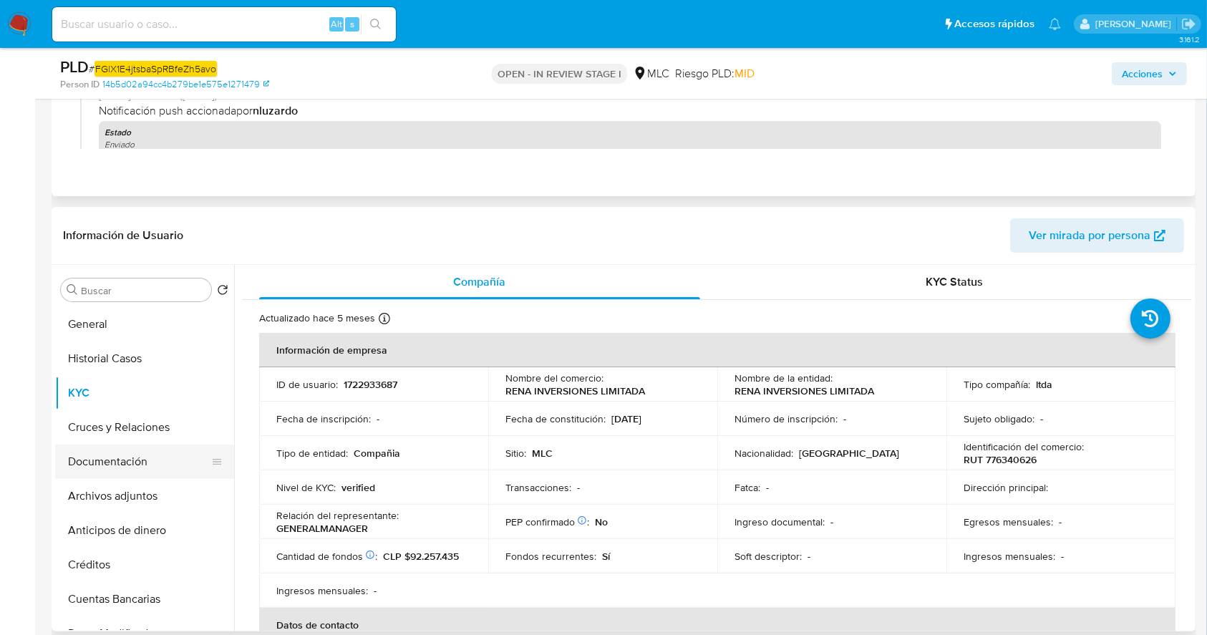
scroll to position [190, 0]
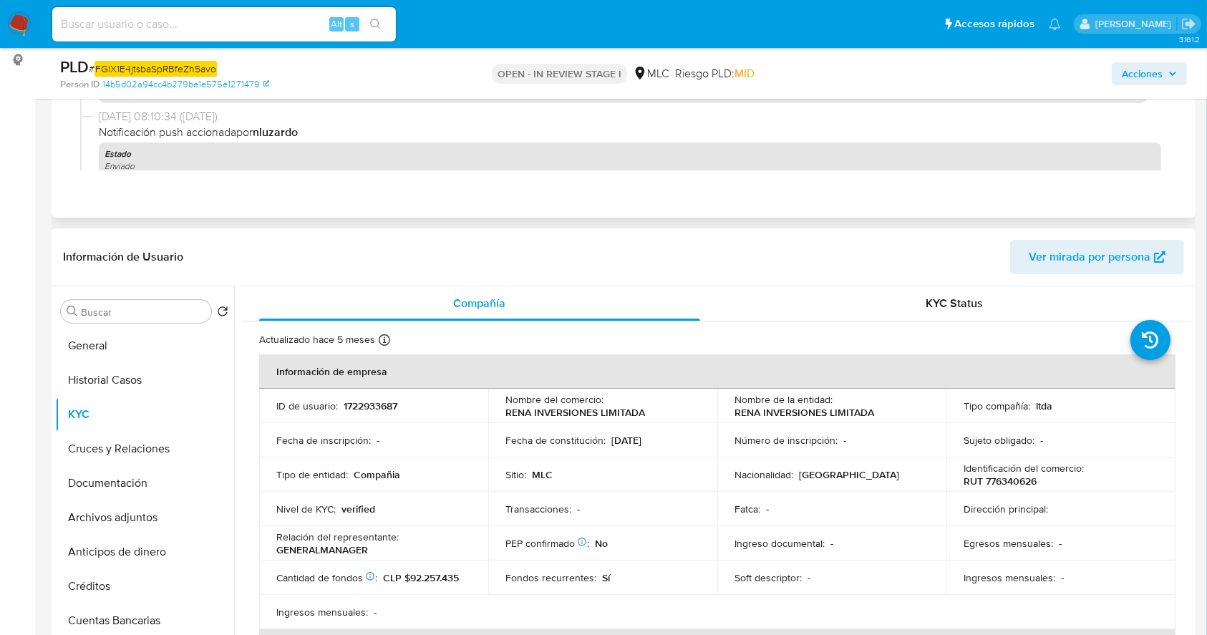
click at [402, 401] on div "ID de usuario : 1722933687" at bounding box center [373, 405] width 195 height 13
click at [359, 403] on p "1722933687" at bounding box center [371, 405] width 54 height 13
copy p "1722933687"
